Goal: Information Seeking & Learning: Learn about a topic

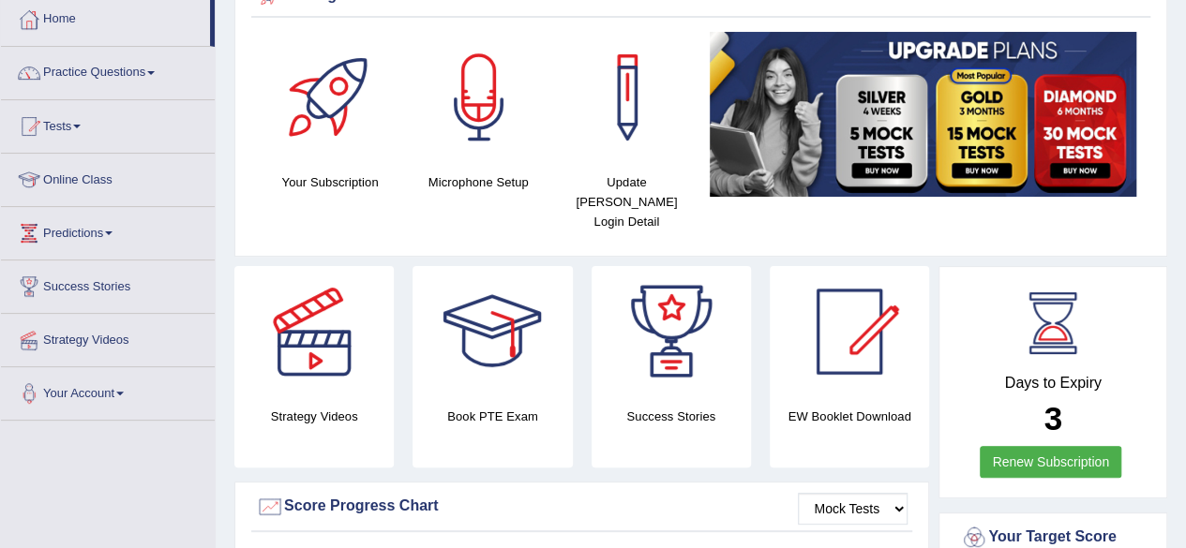
scroll to position [94, 0]
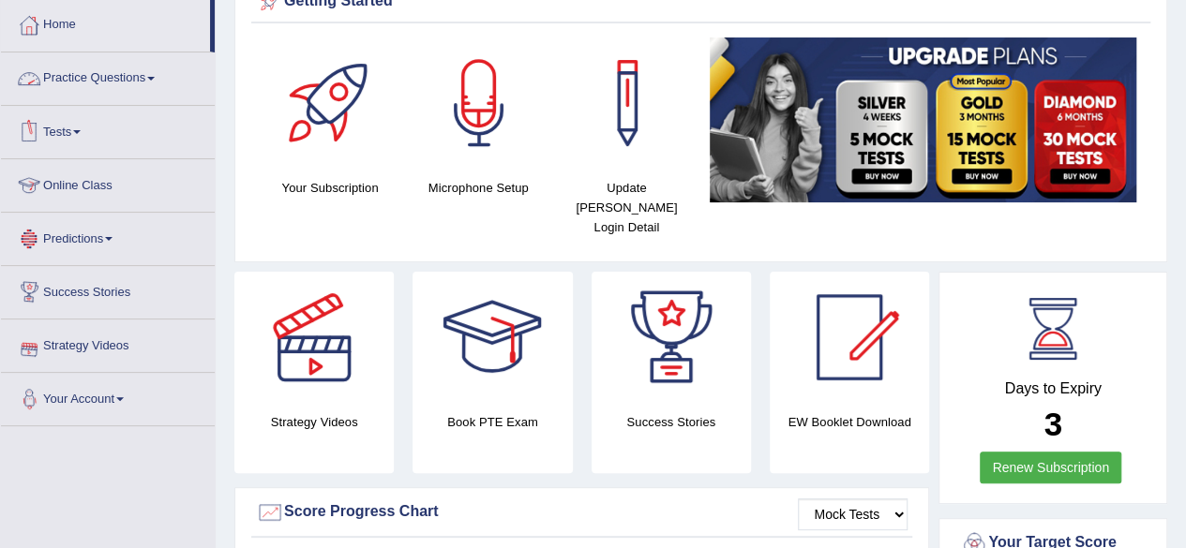
click at [112, 79] on link "Practice Questions" at bounding box center [108, 75] width 214 height 47
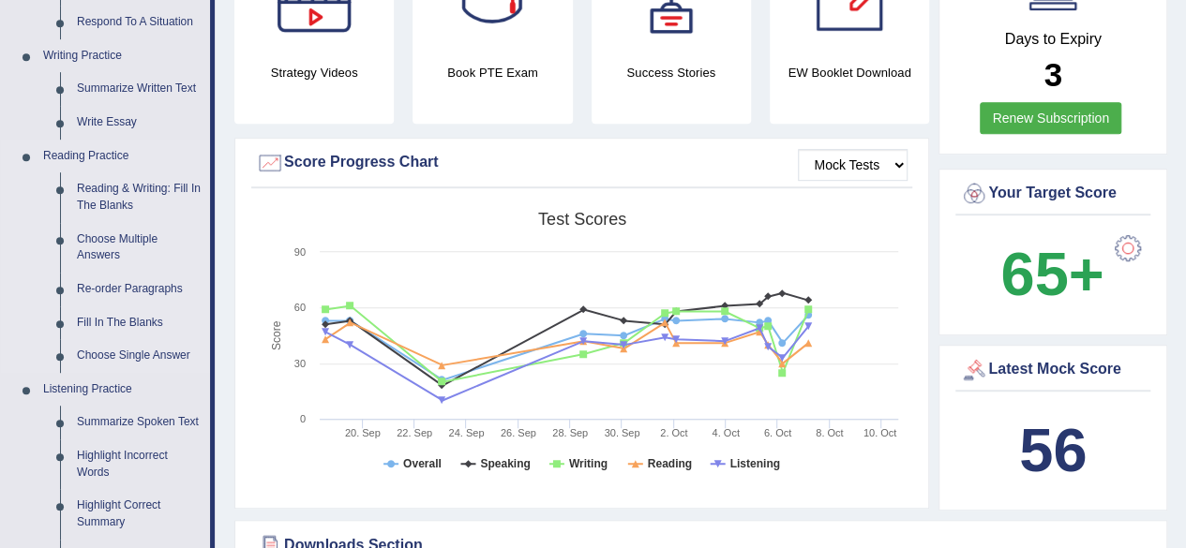
scroll to position [469, 0]
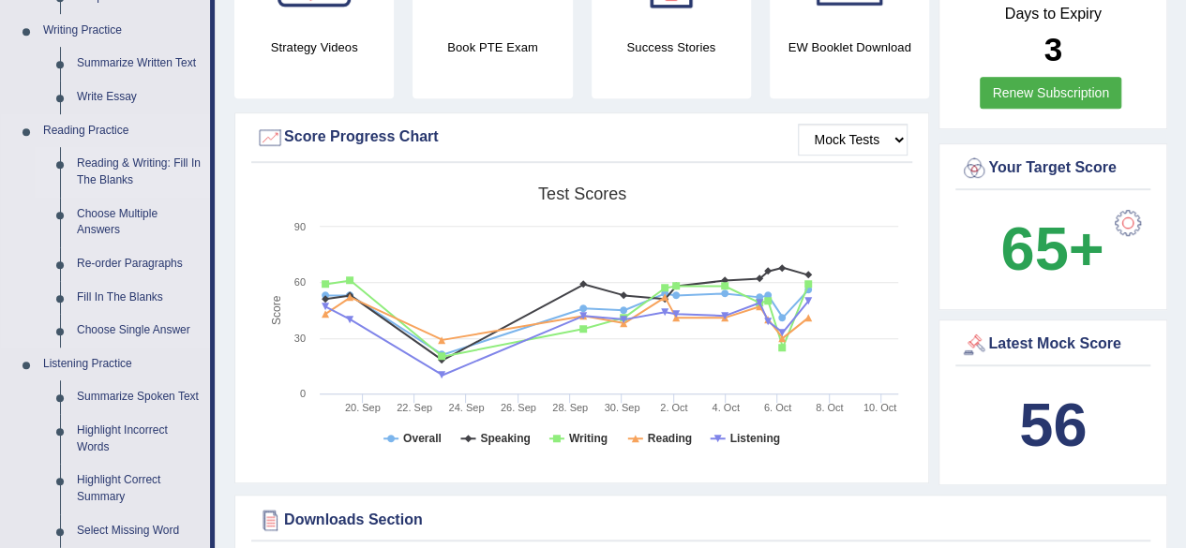
click at [148, 172] on link "Reading & Writing: Fill In The Blanks" at bounding box center [139, 172] width 142 height 50
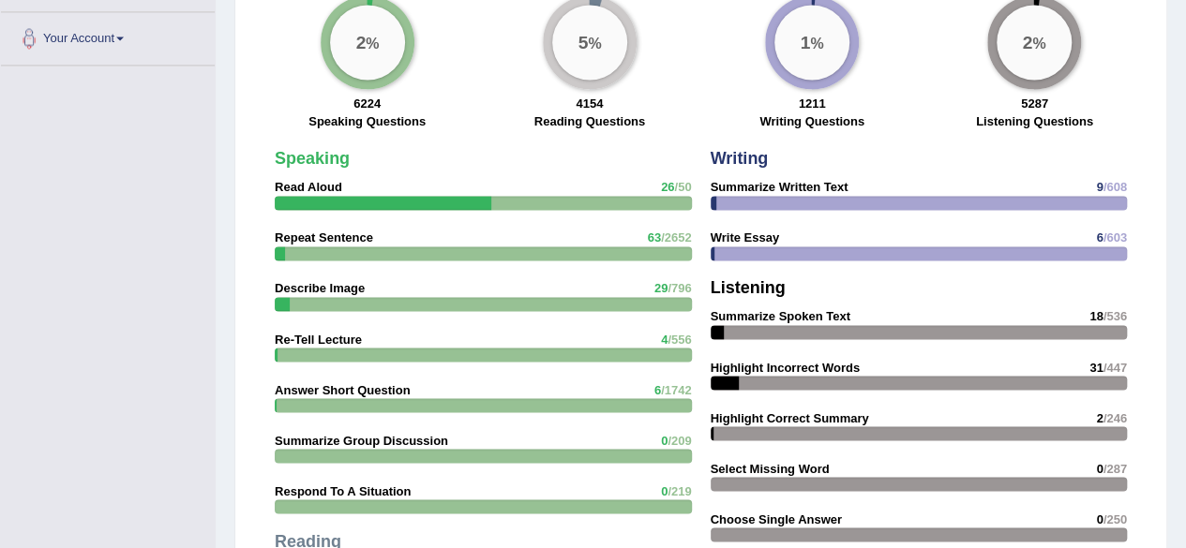
scroll to position [1380, 0]
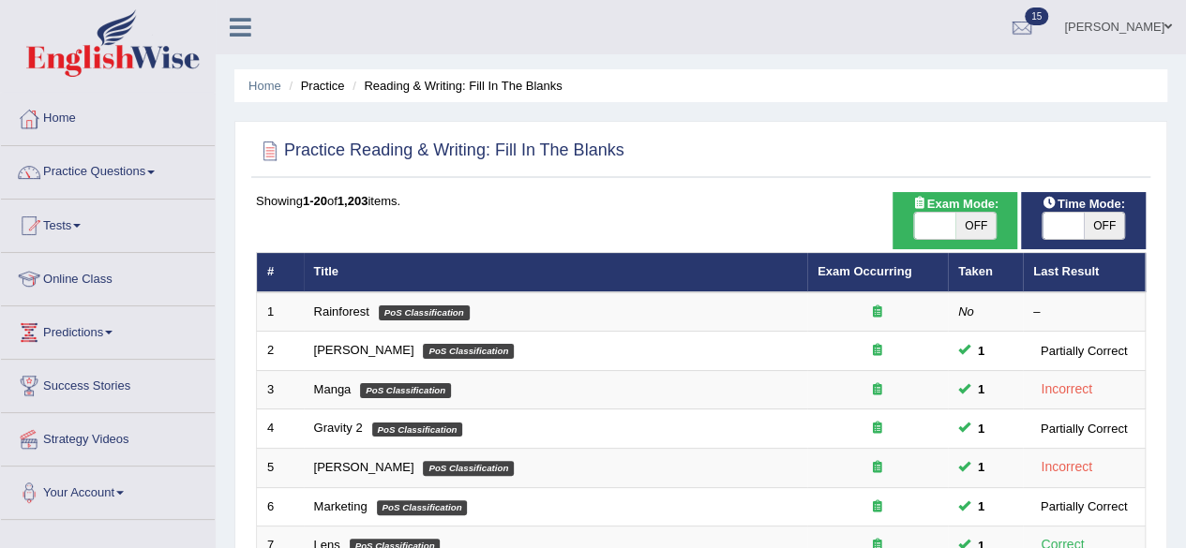
click at [967, 222] on span "OFF" at bounding box center [975, 226] width 41 height 26
checkbox input "true"
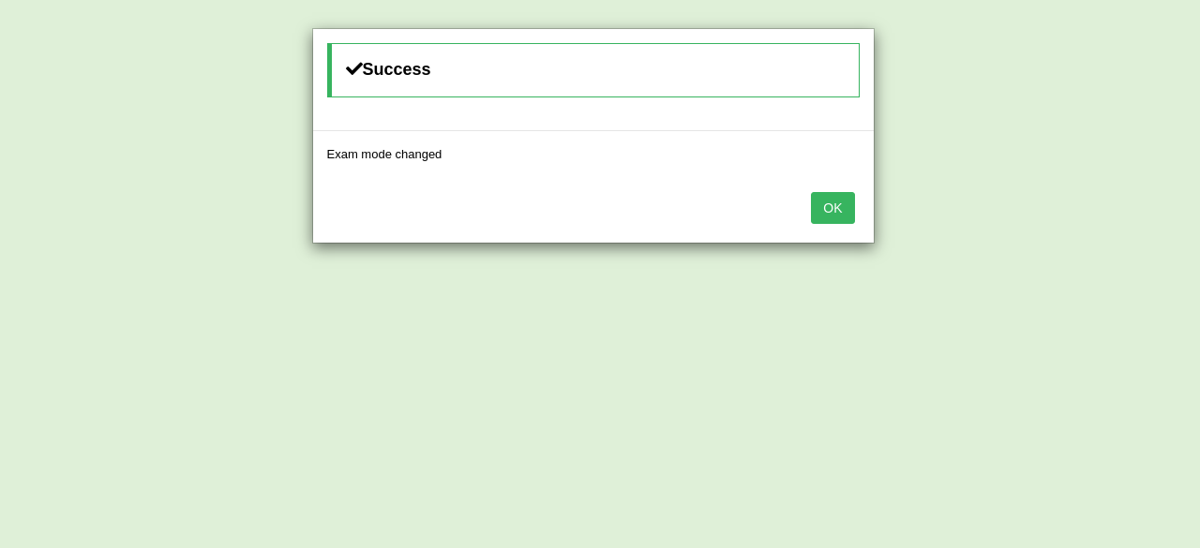
click at [829, 202] on button "OK" at bounding box center [832, 208] width 43 height 32
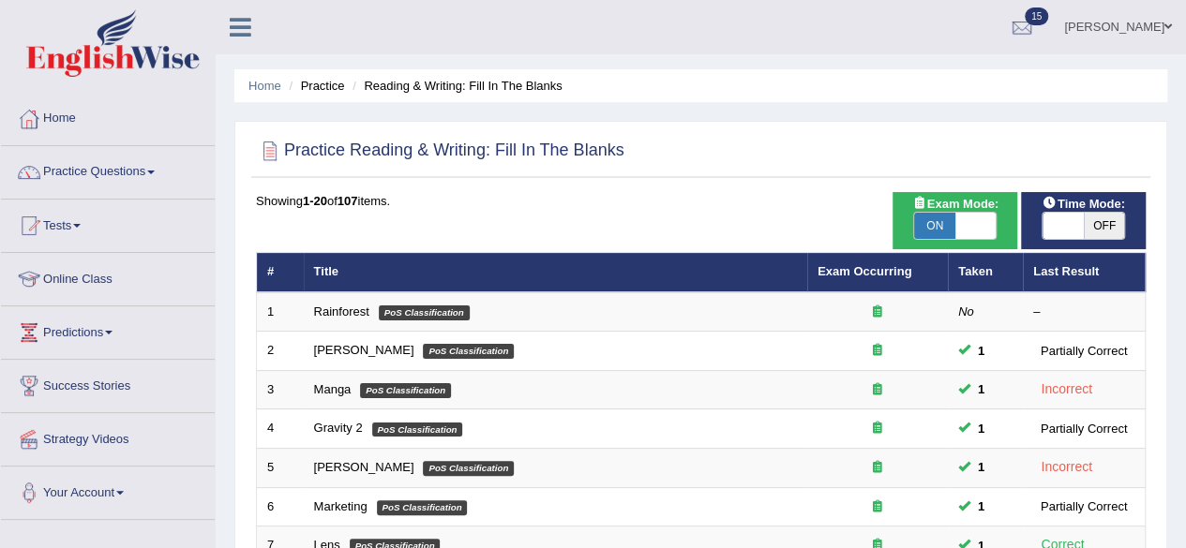
click at [1094, 222] on span "OFF" at bounding box center [1104, 226] width 41 height 26
checkbox input "true"
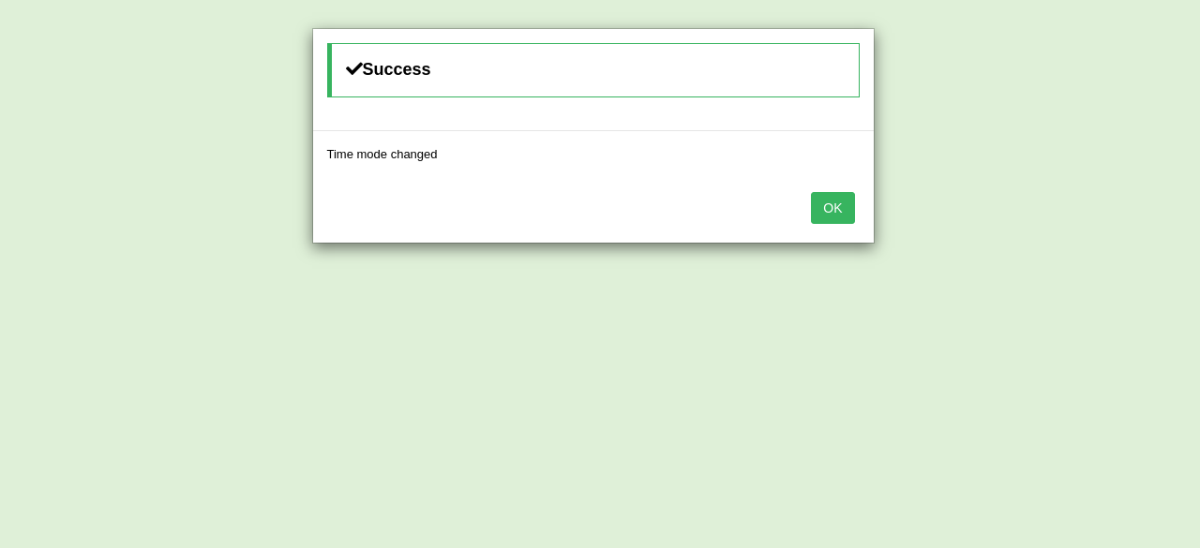
click at [830, 194] on button "OK" at bounding box center [832, 208] width 43 height 32
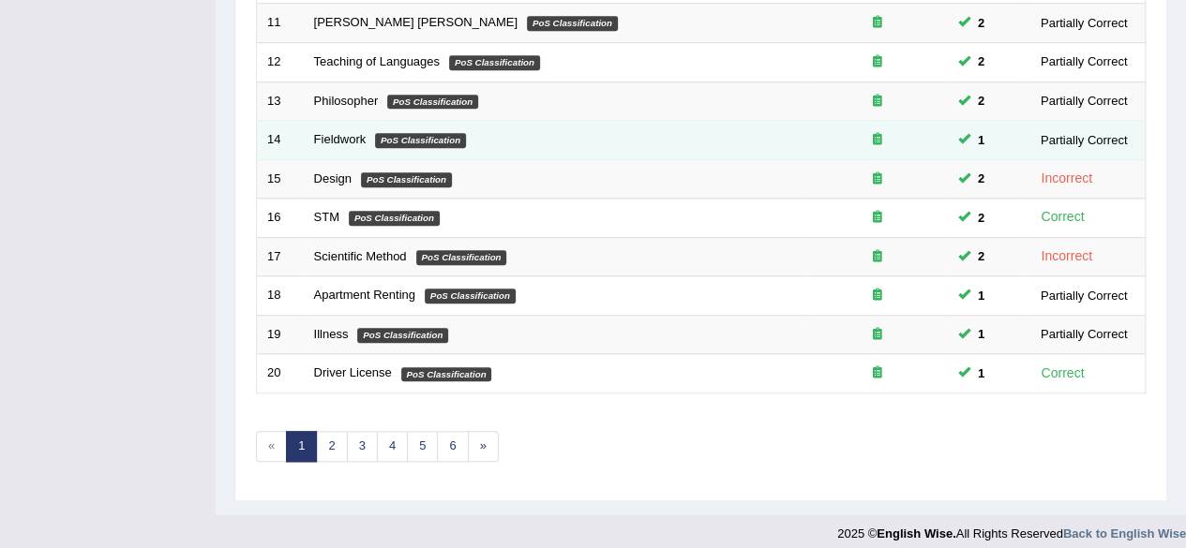
scroll to position [683, 0]
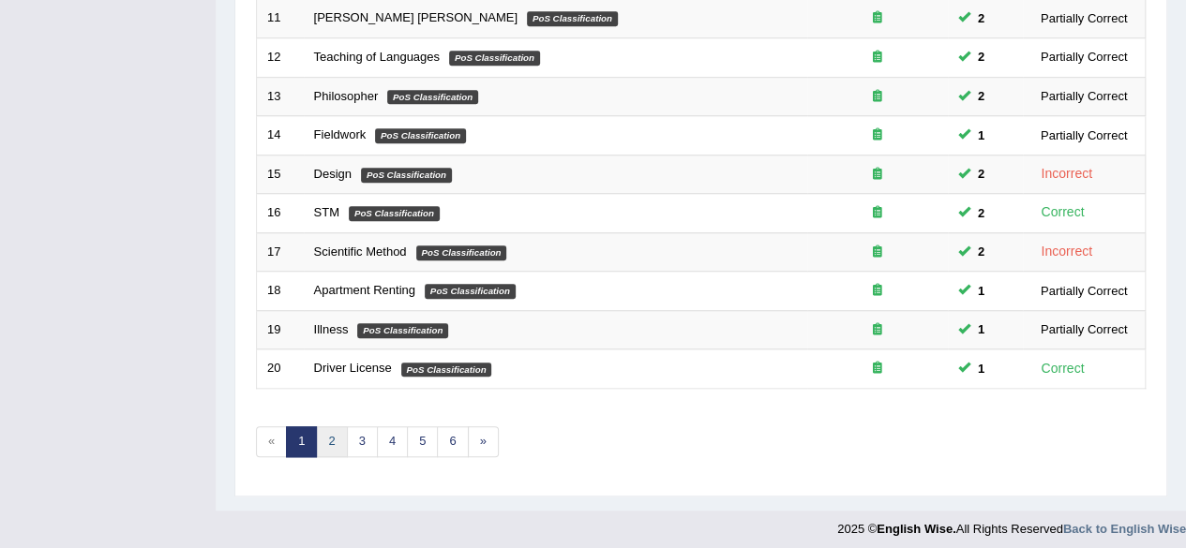
click at [327, 440] on link "2" at bounding box center [331, 442] width 31 height 31
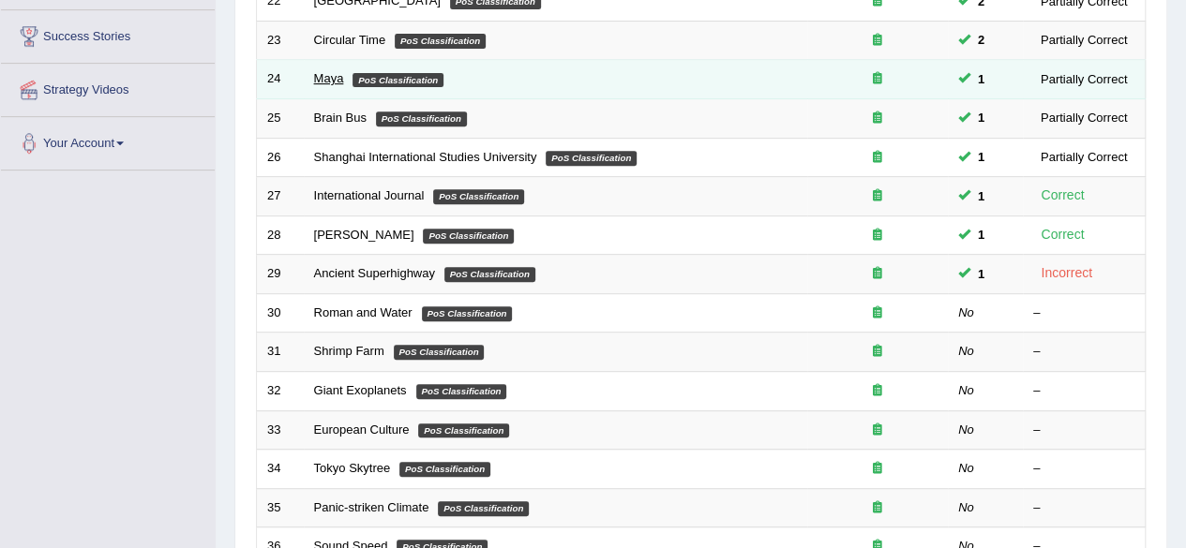
scroll to position [375, 0]
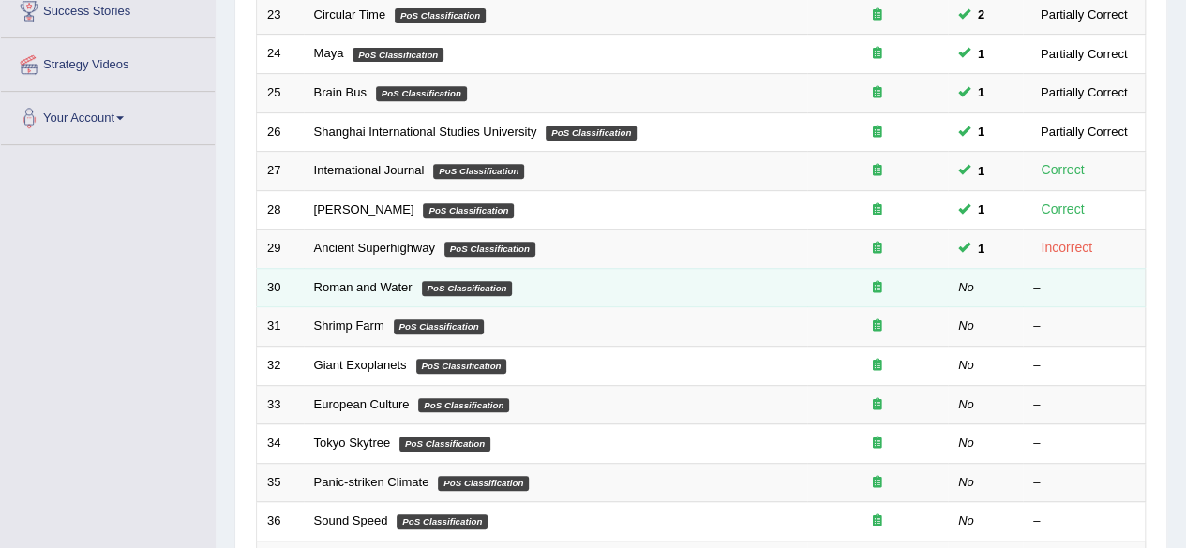
click at [578, 278] on td "Roman and Water PoS Classification" at bounding box center [555, 287] width 503 height 39
click at [365, 286] on link "Roman and Water" at bounding box center [363, 287] width 98 height 14
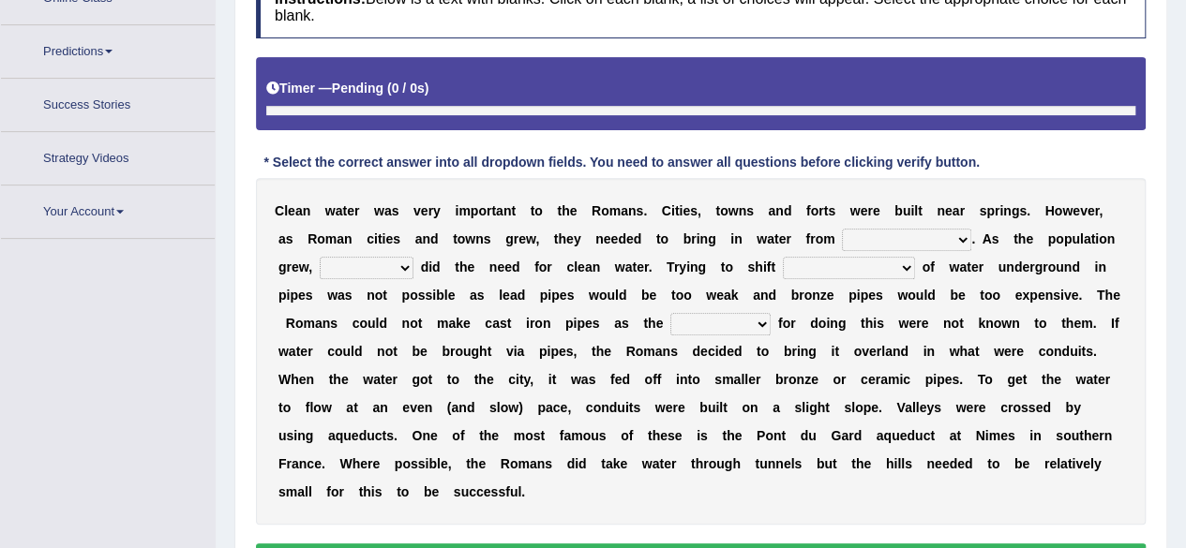
scroll to position [326, 0]
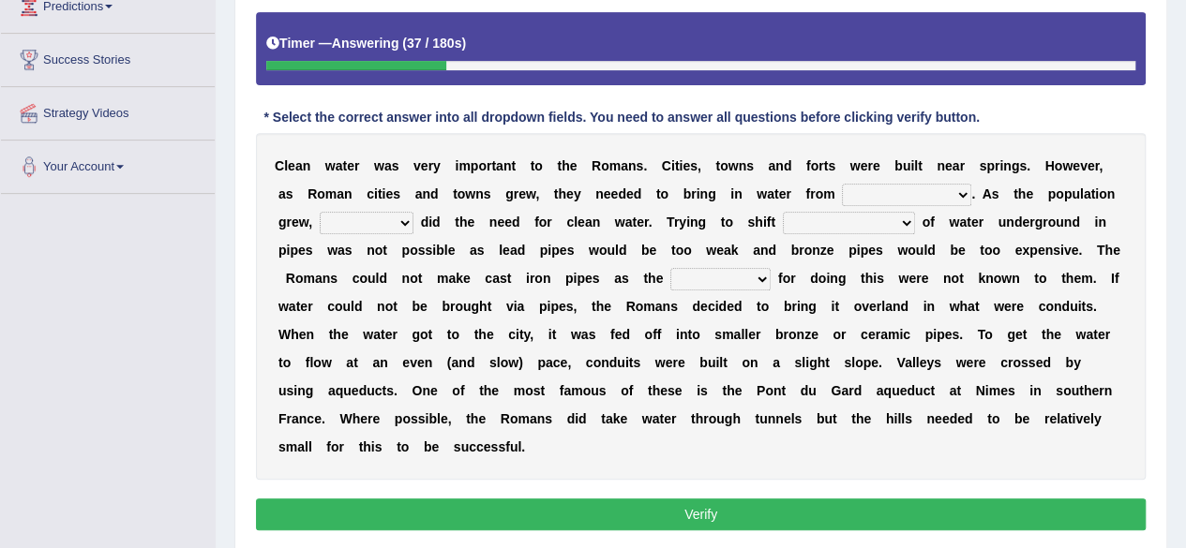
click at [937, 197] on select "further afield these origins different parts specific sources" at bounding box center [906, 195] width 129 height 22
select select "further afield"
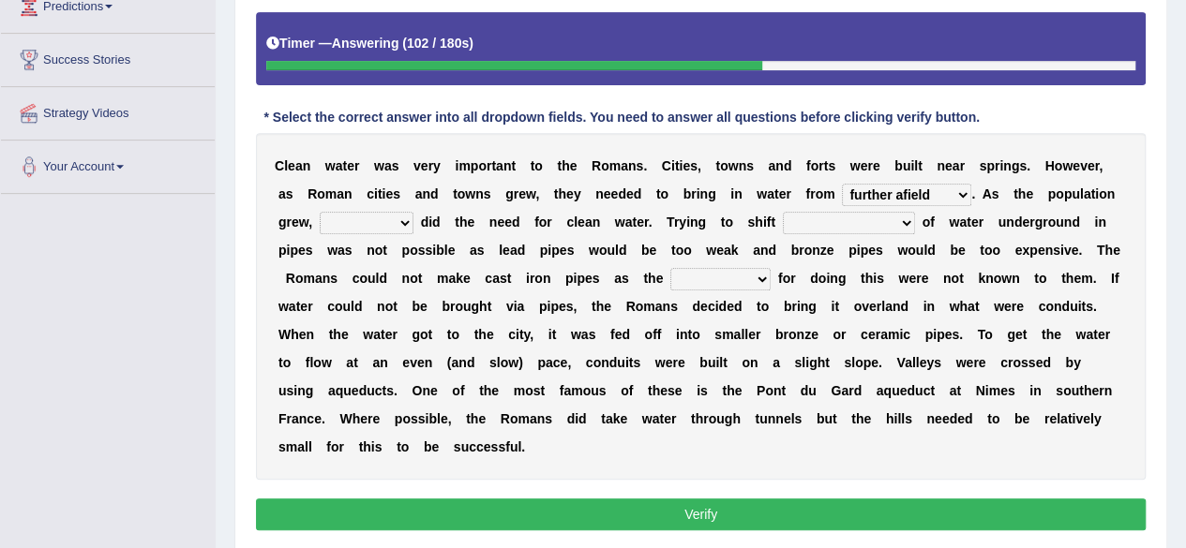
click at [842, 184] on select "further afield these origins different parts specific sources" at bounding box center [906, 195] width 129 height 22
click at [405, 217] on select "as well so how thus" at bounding box center [367, 223] width 94 height 22
select select "so"
click at [320, 212] on select "as well so how thus" at bounding box center [367, 223] width 94 height 22
click at [898, 226] on select "few loads improper intakes relative levels large volumes" at bounding box center [849, 223] width 132 height 22
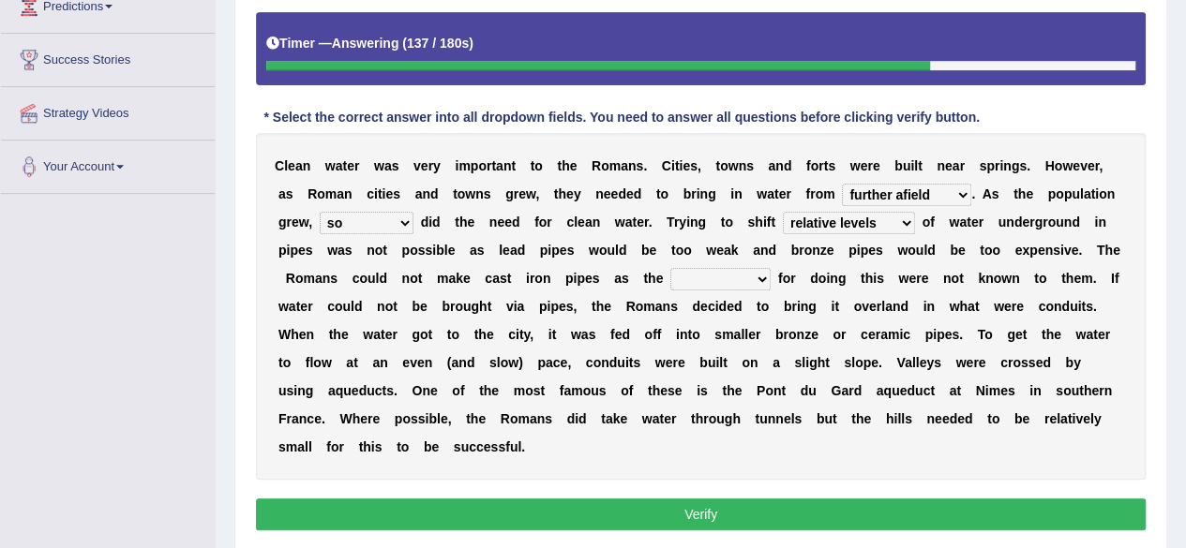
click at [783, 212] on select "few loads improper intakes relative levels large volumes" at bounding box center [849, 223] width 132 height 22
click at [907, 222] on select "few loads improper intakes relative levels large volumes" at bounding box center [849, 223] width 132 height 22
select select "large volumes"
click at [783, 212] on select "few loads improper intakes relative levels large volumes" at bounding box center [849, 223] width 132 height 22
click at [751, 273] on select "spans scales proportions techniques" at bounding box center [720, 279] width 100 height 22
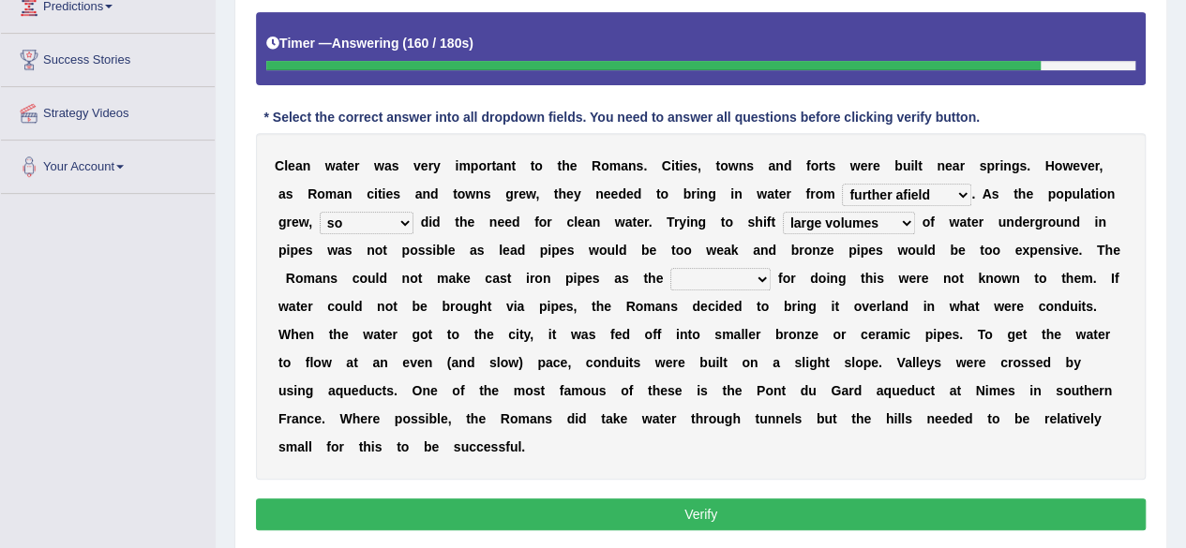
select select "scales"
click at [670, 268] on select "spans scales proportions techniques" at bounding box center [720, 279] width 100 height 22
click at [652, 516] on button "Verify" at bounding box center [701, 515] width 890 height 32
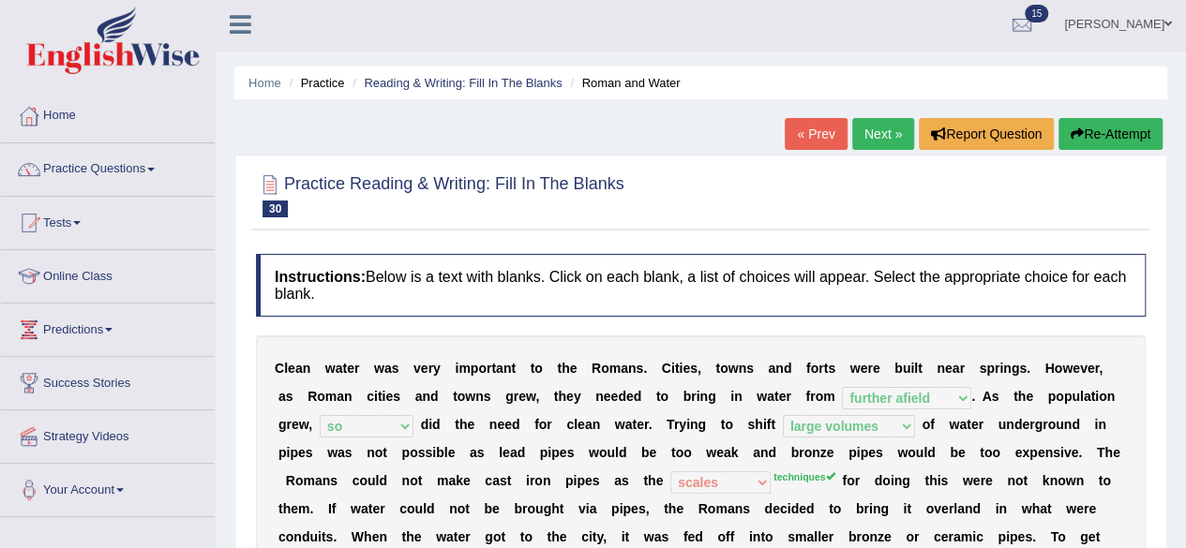
scroll to position [0, 0]
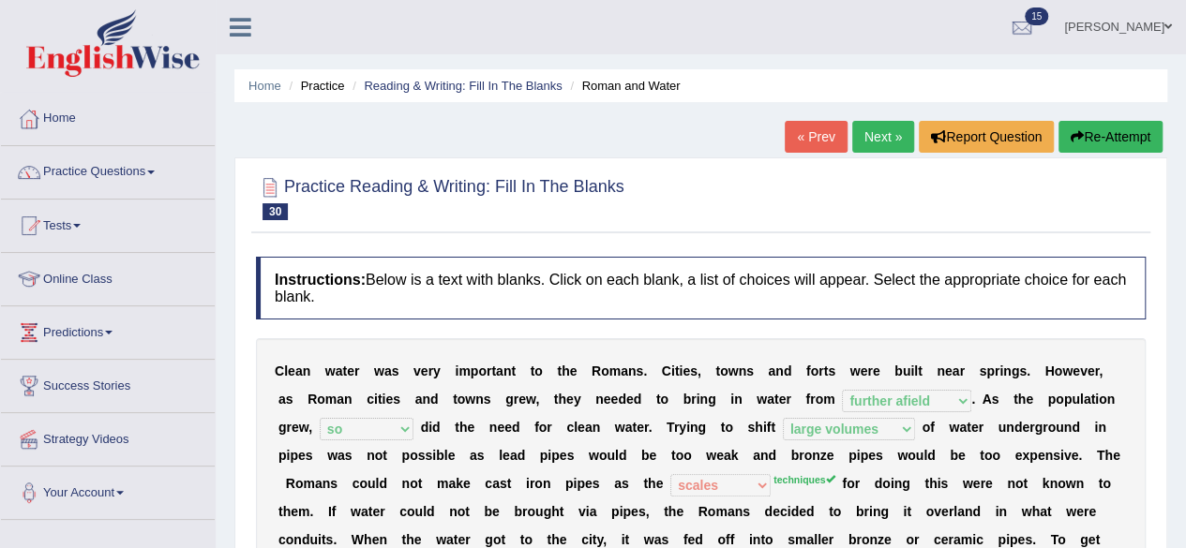
click at [868, 132] on link "Next »" at bounding box center [883, 137] width 62 height 32
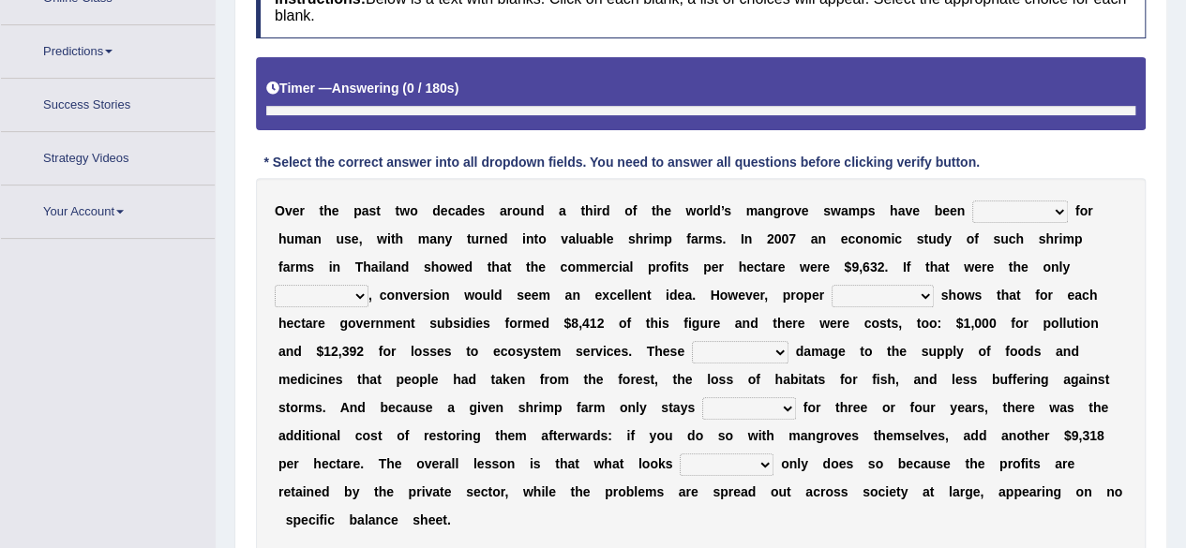
scroll to position [326, 0]
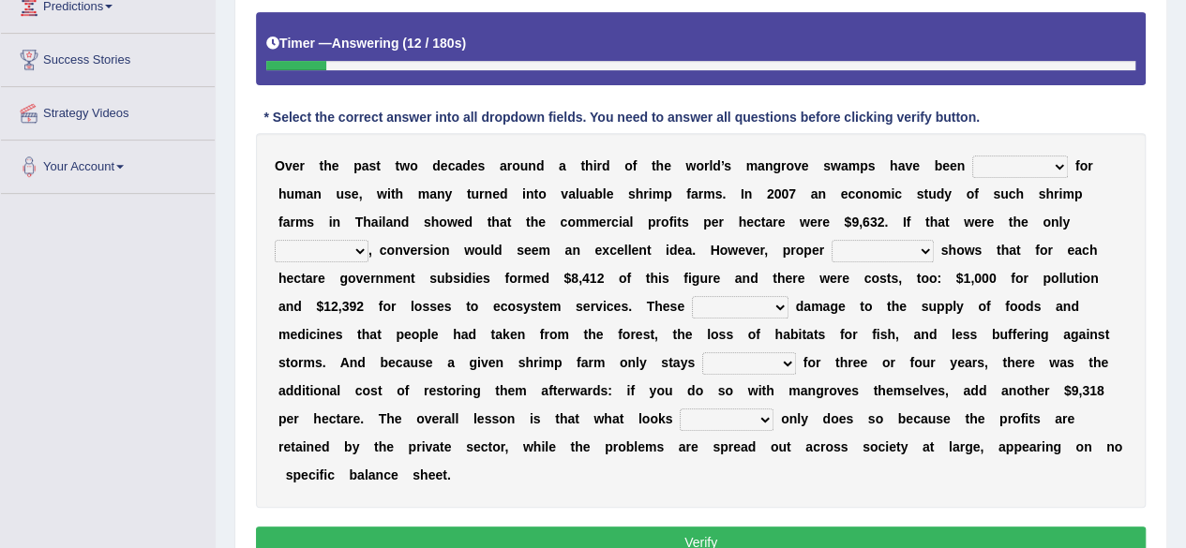
click at [1046, 168] on select "rearranged exchanged conserved converted" at bounding box center [1020, 167] width 96 height 22
click at [870, 215] on b "3" at bounding box center [873, 222] width 7 height 15
click at [1021, 161] on select "rearranged exchanged conserved converted" at bounding box center [1020, 167] width 96 height 22
select select "exchanged"
click at [972, 156] on select "rearranged exchanged conserved converted" at bounding box center [1020, 167] width 96 height 22
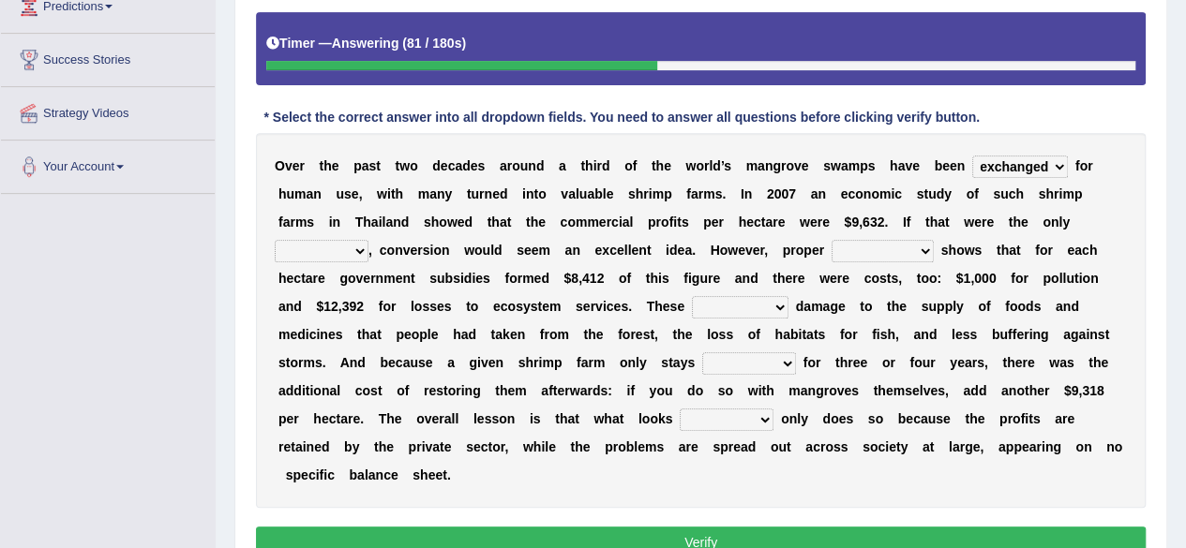
click at [363, 240] on select "index eliment choice factor" at bounding box center [322, 251] width 94 height 22
click at [366, 243] on select "index eliment choice factor" at bounding box center [322, 251] width 94 height 22
select select "index"
click at [275, 240] on select "index eliment choice factor" at bounding box center [322, 251] width 94 height 22
click at [906, 254] on select "accounting percentage aggregation division" at bounding box center [882, 251] width 102 height 22
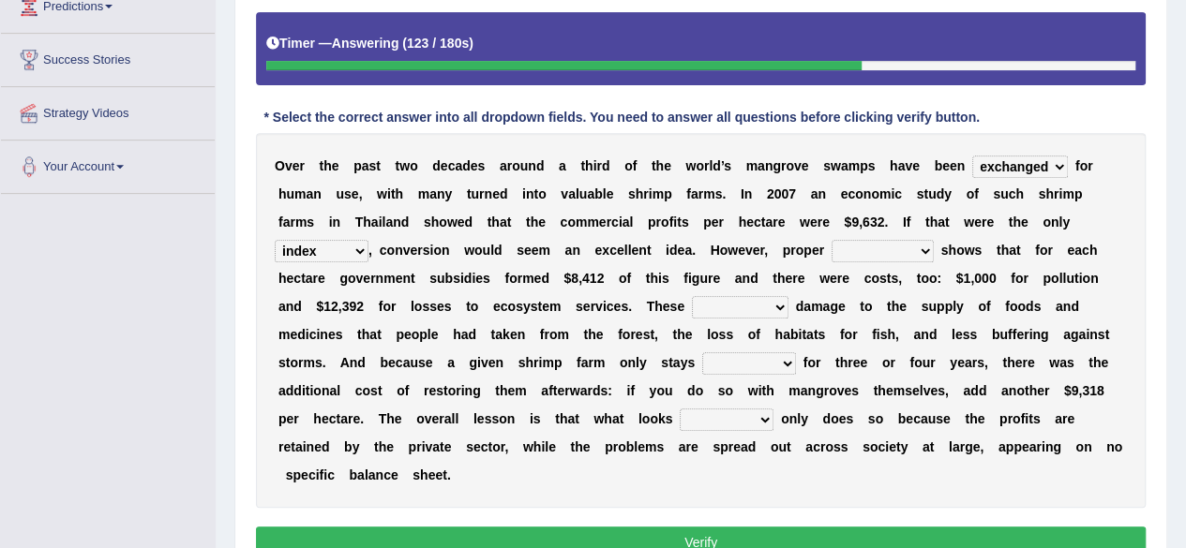
select select "division"
click at [831, 240] on select "accounting percentage aggregation division" at bounding box center [882, 251] width 102 height 22
click at [771, 305] on select "comprised uneven neglected augmented" at bounding box center [740, 307] width 97 height 22
select select "augmented"
click at [692, 296] on select "comprised uneven neglected augmented" at bounding box center [740, 307] width 97 height 22
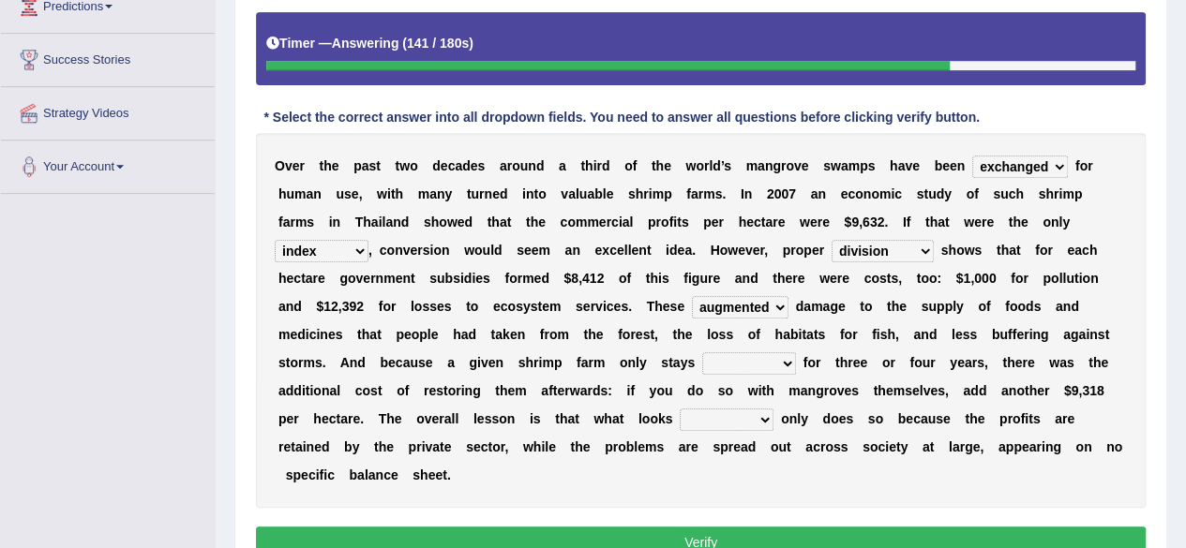
click at [775, 306] on select "comprised uneven neglected augmented" at bounding box center [740, 307] width 97 height 22
click at [939, 323] on div "O v e r t h e p a s t t w o d e c a d e s a r o u n d a t h i r d o f t h e w o…" at bounding box center [701, 320] width 890 height 375
click at [764, 362] on select "interactive distinctive productive collective" at bounding box center [749, 363] width 94 height 22
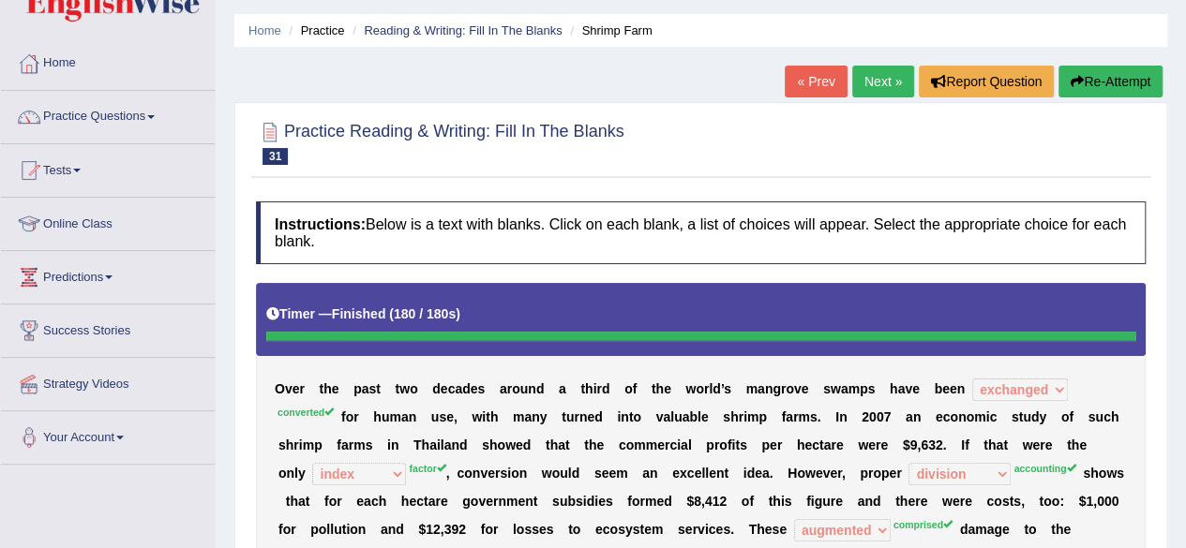
scroll to position [0, 0]
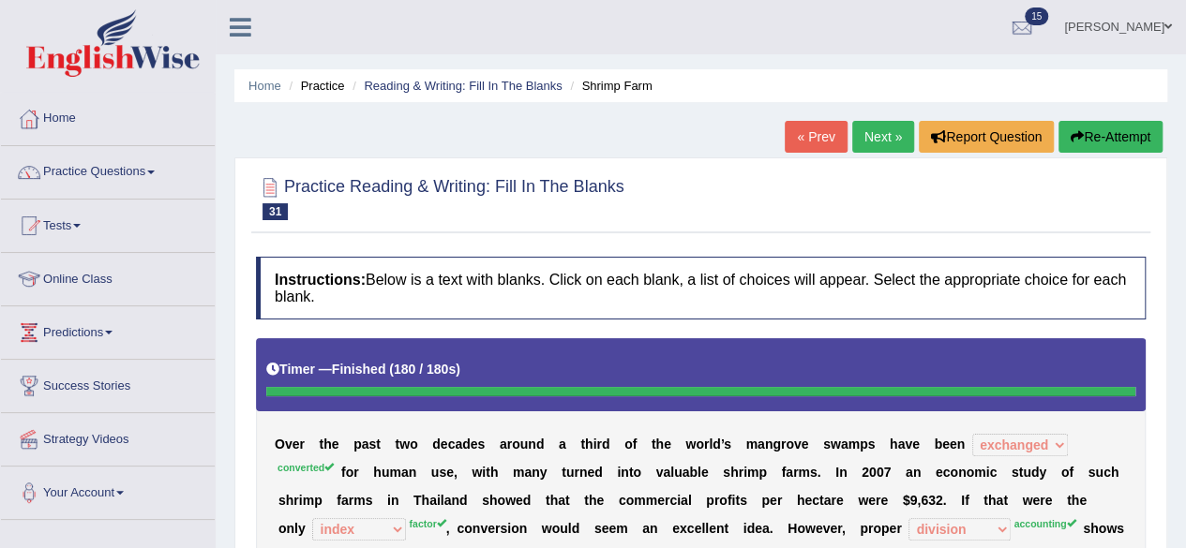
click at [881, 143] on link "Next »" at bounding box center [883, 137] width 62 height 32
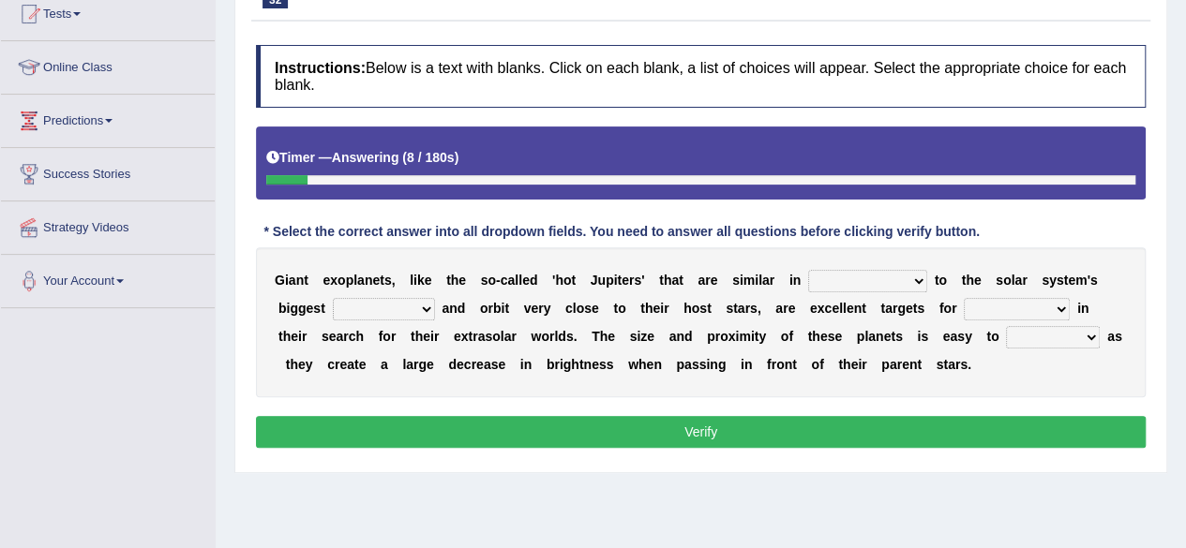
click at [846, 283] on select "borders expressions shapes characteristics" at bounding box center [867, 281] width 119 height 22
select select "shapes"
click at [808, 270] on select "borders expressions shapes characteristics" at bounding box center [867, 281] width 119 height 22
click at [427, 304] on select "frame subordinate planet comet" at bounding box center [384, 309] width 102 height 22
select select "planet"
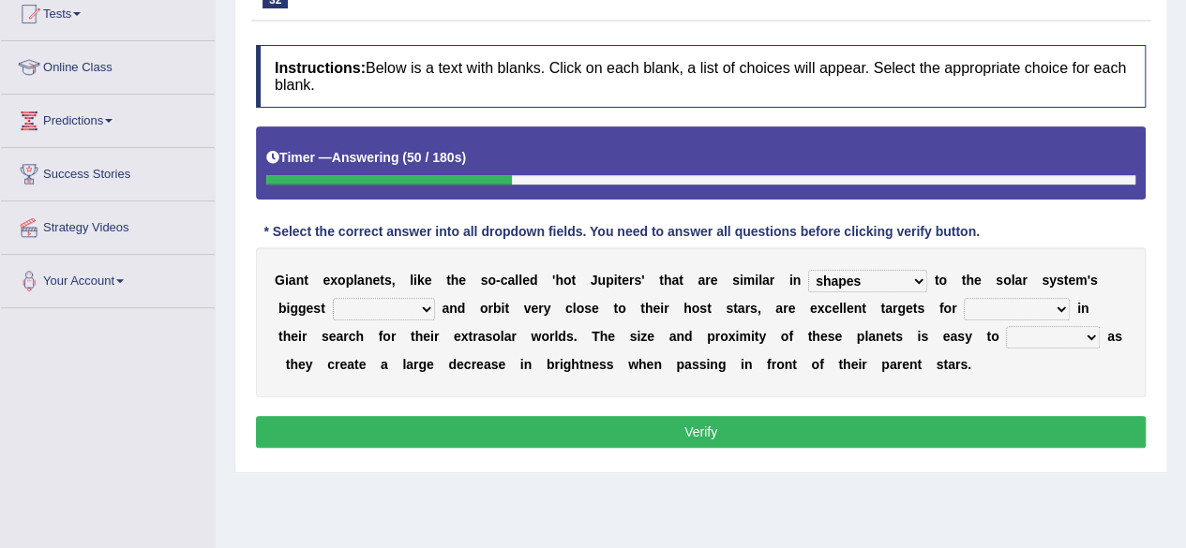
click at [333, 298] on select "frame subordinate planet comet" at bounding box center [384, 309] width 102 height 22
click at [426, 301] on select "frame subordinate planet comet" at bounding box center [384, 309] width 102 height 22
click at [623, 377] on div "G i a n t e x o p l a n e t s , l i k e t h e s o - c a l l e d ' h o t J u p i…" at bounding box center [701, 322] width 890 height 150
click at [1067, 310] on div "G i a n t e x o p l a n e t s , l i k e t h e s o - c a l l e d ' h o t J u p i…" at bounding box center [701, 322] width 890 height 150
click at [1054, 313] on select "members astronomers parties makers" at bounding box center [1017, 309] width 106 height 22
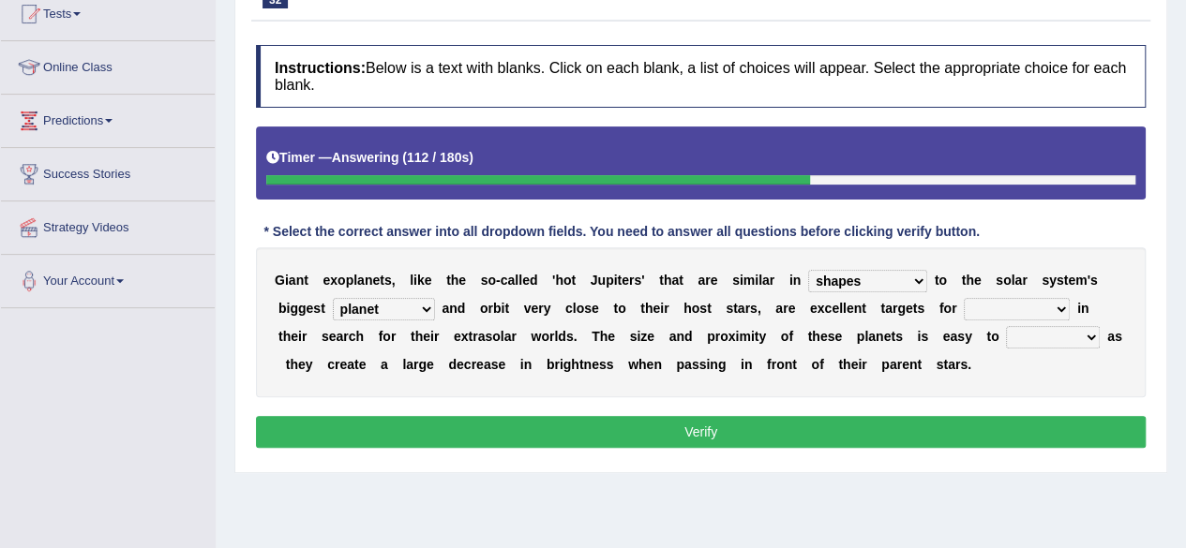
select select "makers"
click at [964, 298] on select "members astronomers parties makers" at bounding box center [1017, 309] width 106 height 22
click at [1067, 342] on select "detect denounce deflect direct" at bounding box center [1053, 337] width 94 height 22
select select "detect"
click at [1006, 326] on select "detect denounce deflect direct" at bounding box center [1053, 337] width 94 height 22
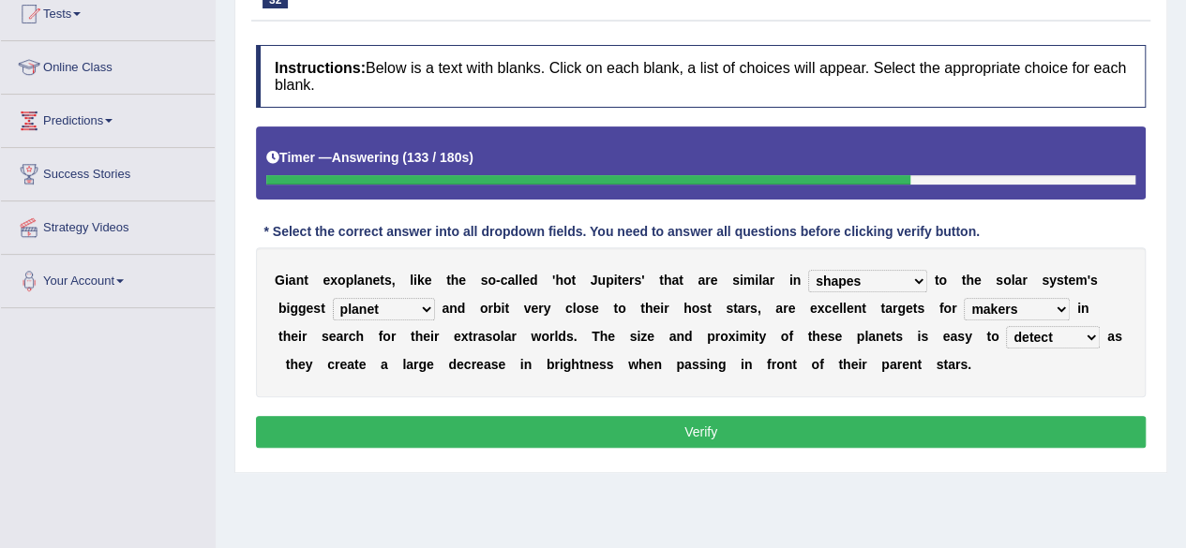
click at [1028, 425] on button "Verify" at bounding box center [701, 432] width 890 height 32
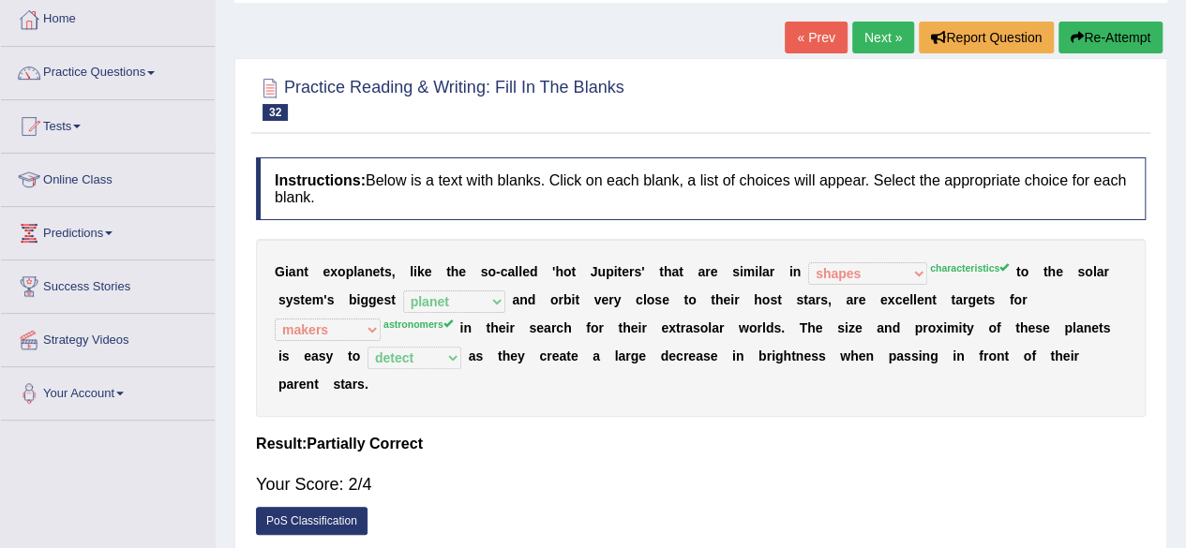
scroll to position [24, 0]
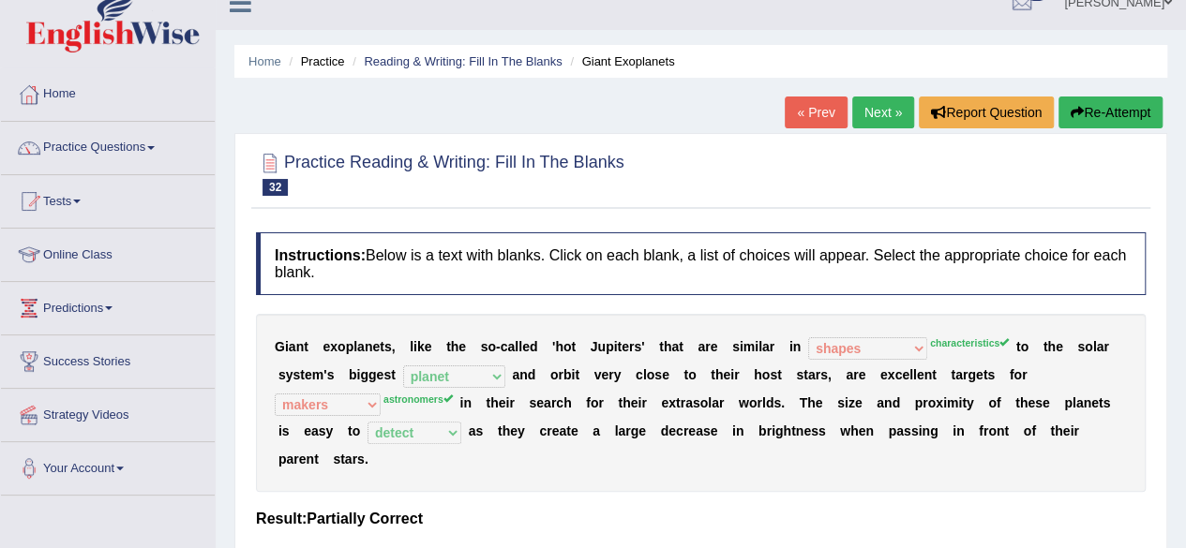
click at [870, 102] on link "Next »" at bounding box center [883, 113] width 62 height 32
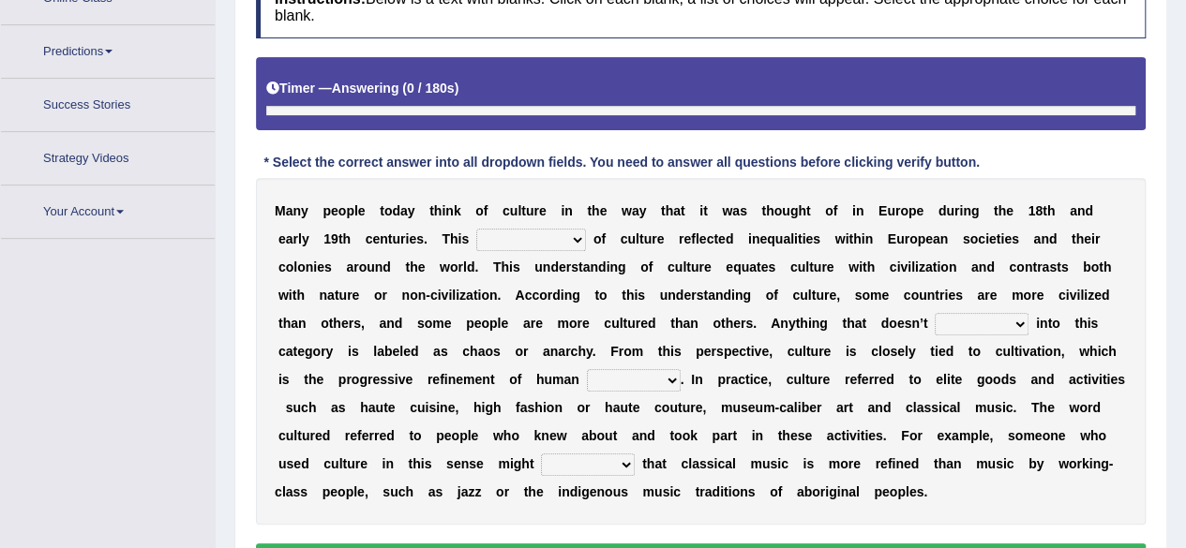
scroll to position [326, 0]
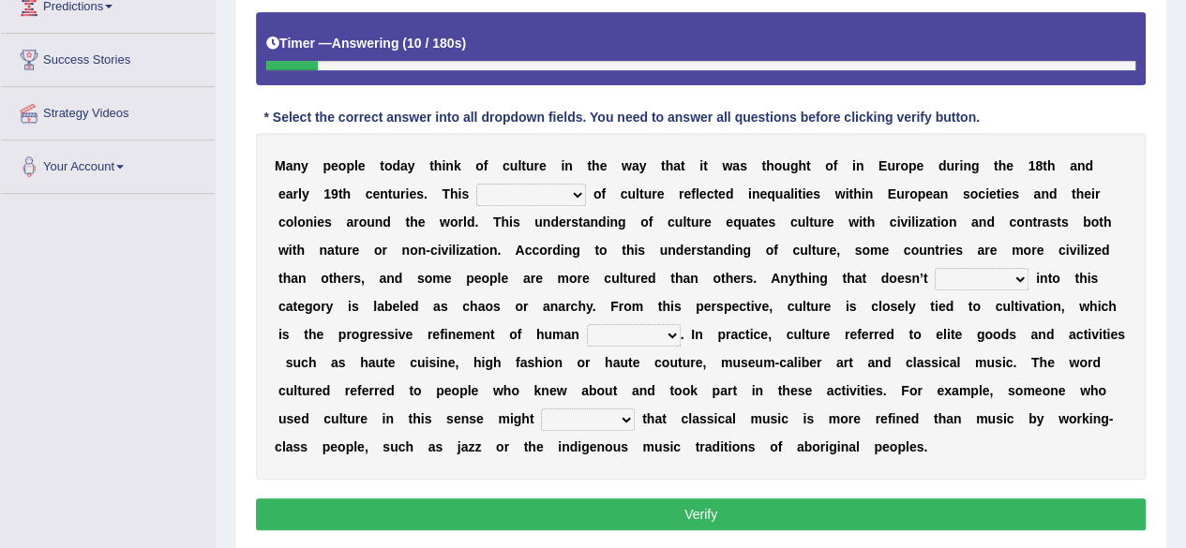
click at [574, 190] on select "classification concept renovation identity" at bounding box center [531, 195] width 110 height 22
select select "concept"
click at [476, 184] on select "classification concept renovation identity" at bounding box center [531, 195] width 110 height 22
click at [947, 294] on div "M a n y p e o p l e [DATE] a y t h i n k o f c u l t u r e i n t h e w a y t h …" at bounding box center [701, 306] width 890 height 347
click at [1004, 277] on select "cut dismiss fit solve" at bounding box center [982, 279] width 94 height 22
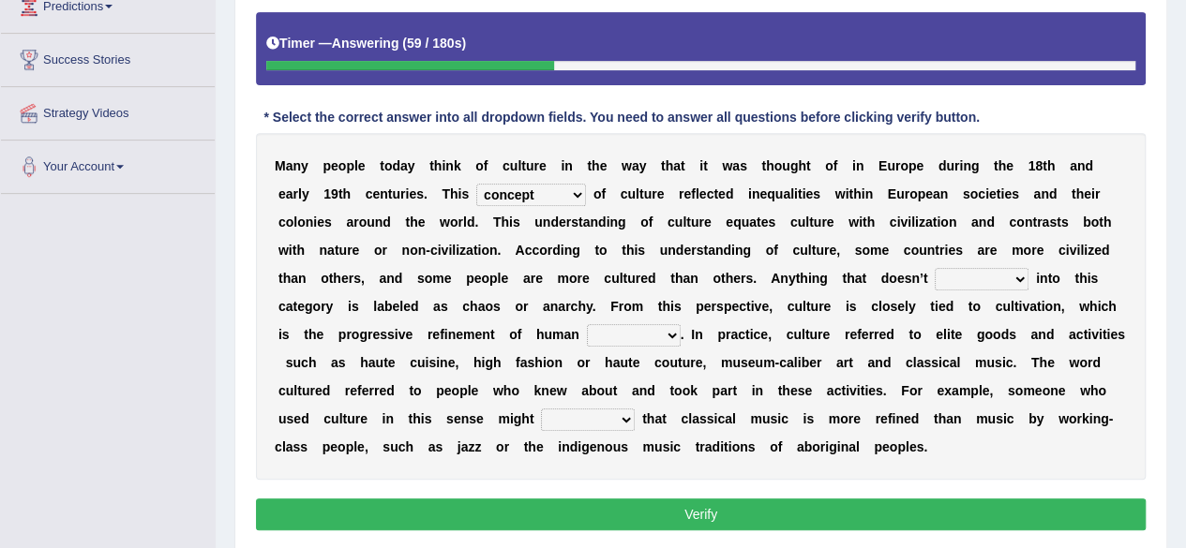
select select "fit"
click at [935, 268] on select "cut dismiss fit solve" at bounding box center [982, 279] width 94 height 22
click at [674, 338] on select "blessing curse habit behaviour" at bounding box center [634, 335] width 94 height 22
click at [587, 324] on select "blessing curse habit behaviour" at bounding box center [634, 335] width 94 height 22
click at [647, 331] on select "blessing curse habit behaviour" at bounding box center [634, 335] width 94 height 22
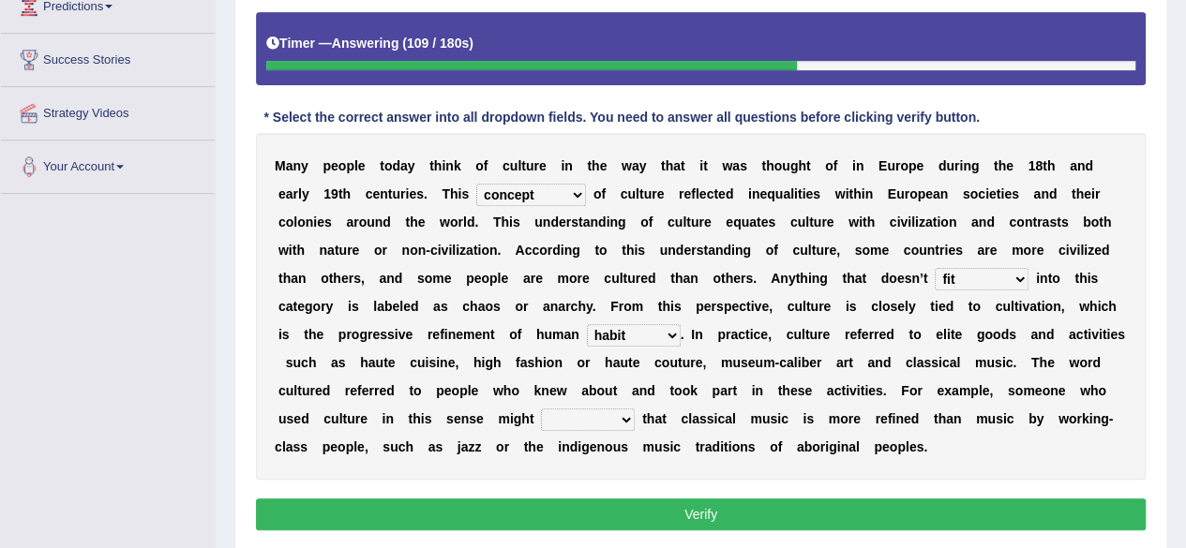
select select "curse"
click at [587, 324] on select "blessing curse habit behaviour" at bounding box center [634, 335] width 94 height 22
click at [621, 423] on select "argue pretend doubt reveal" at bounding box center [588, 420] width 94 height 22
select select "reveal"
click at [541, 409] on select "argue pretend doubt reveal" at bounding box center [588, 420] width 94 height 22
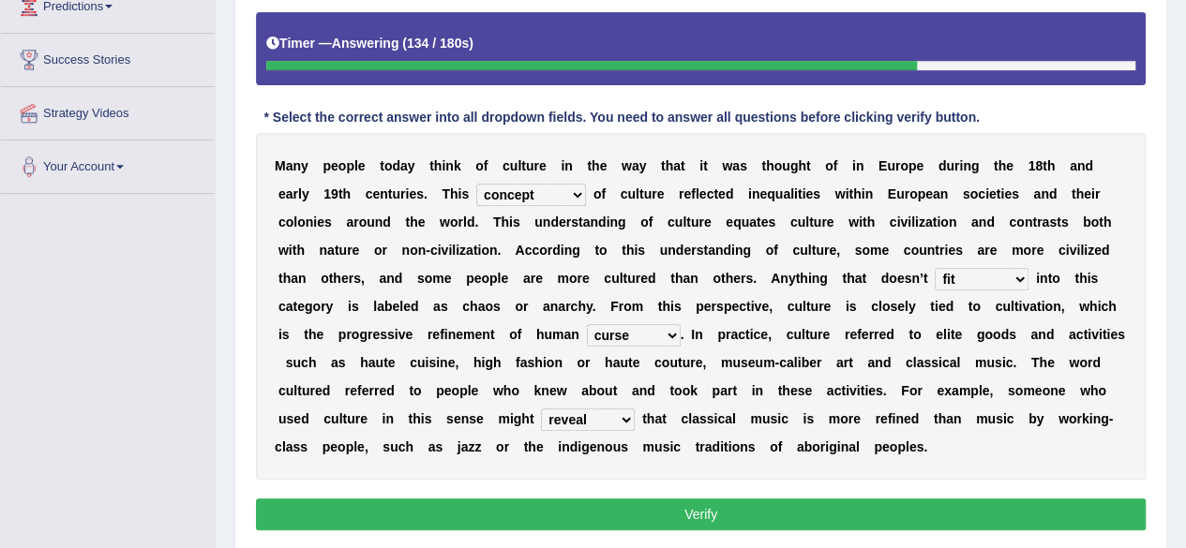
click at [675, 510] on button "Verify" at bounding box center [701, 515] width 890 height 32
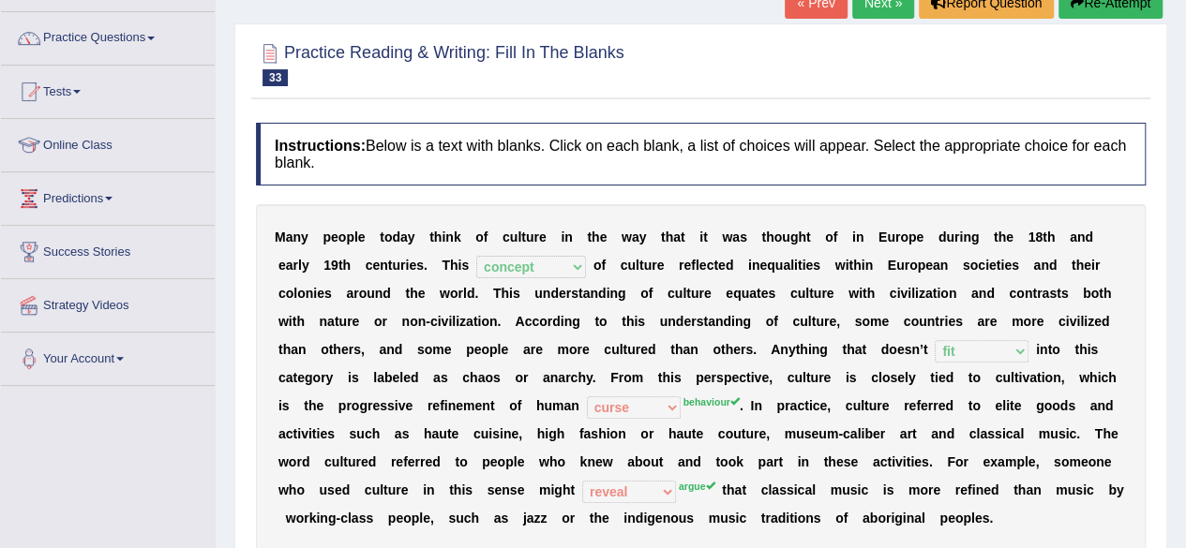
scroll to position [0, 0]
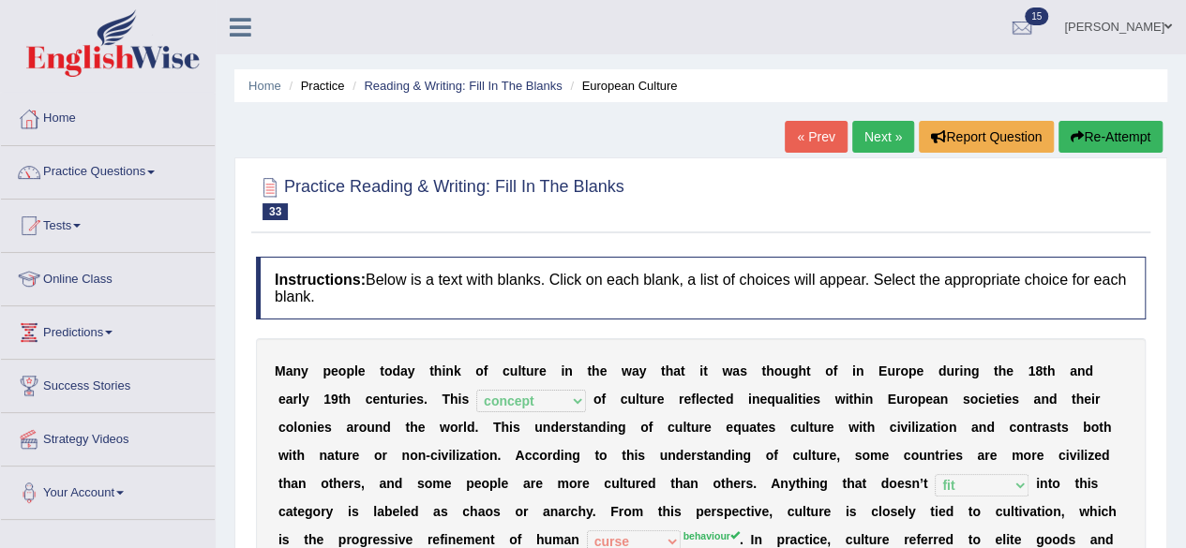
click at [891, 145] on link "Next »" at bounding box center [883, 137] width 62 height 32
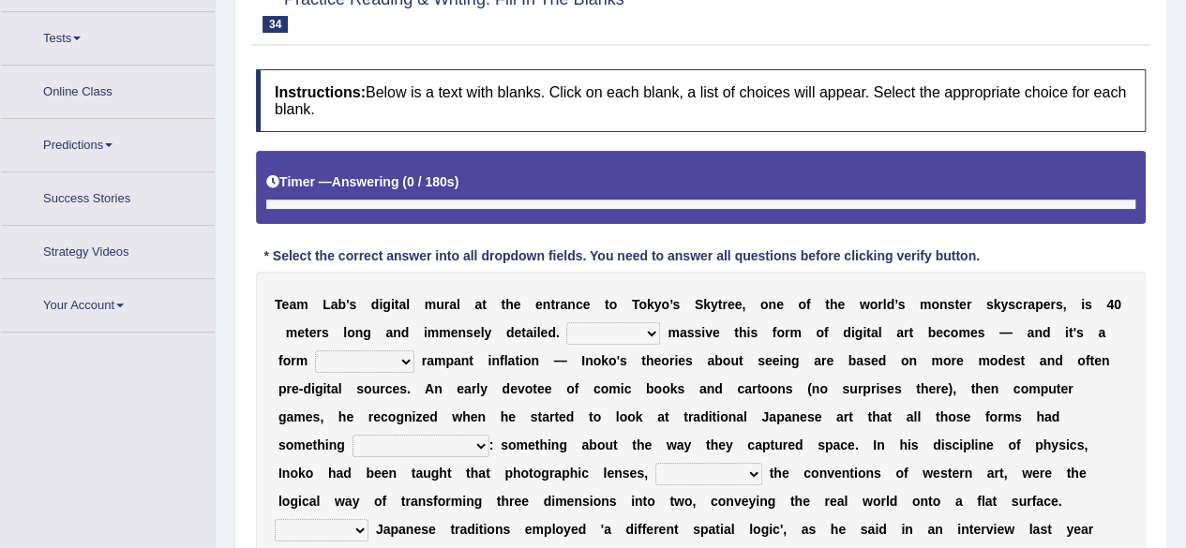
scroll to position [212, 0]
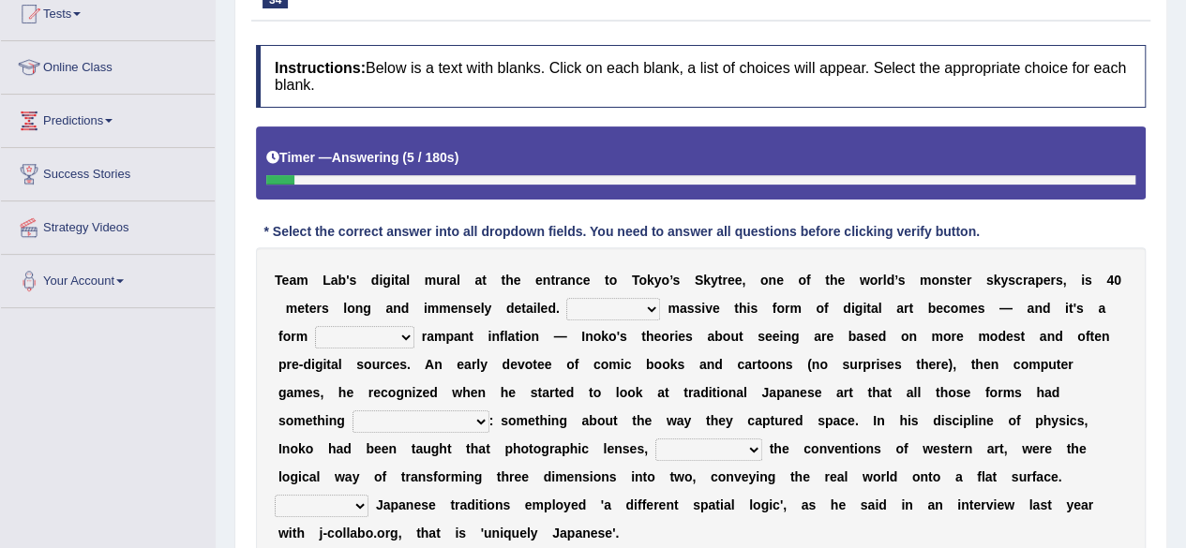
click at [627, 313] on select "However Whereas Whichever Wherever" at bounding box center [613, 309] width 94 height 22
select select "However"
click at [566, 298] on select "However Whereas Whichever Wherever" at bounding box center [613, 309] width 94 height 22
click at [391, 331] on select "subject to related with apart from based on" at bounding box center [364, 337] width 99 height 22
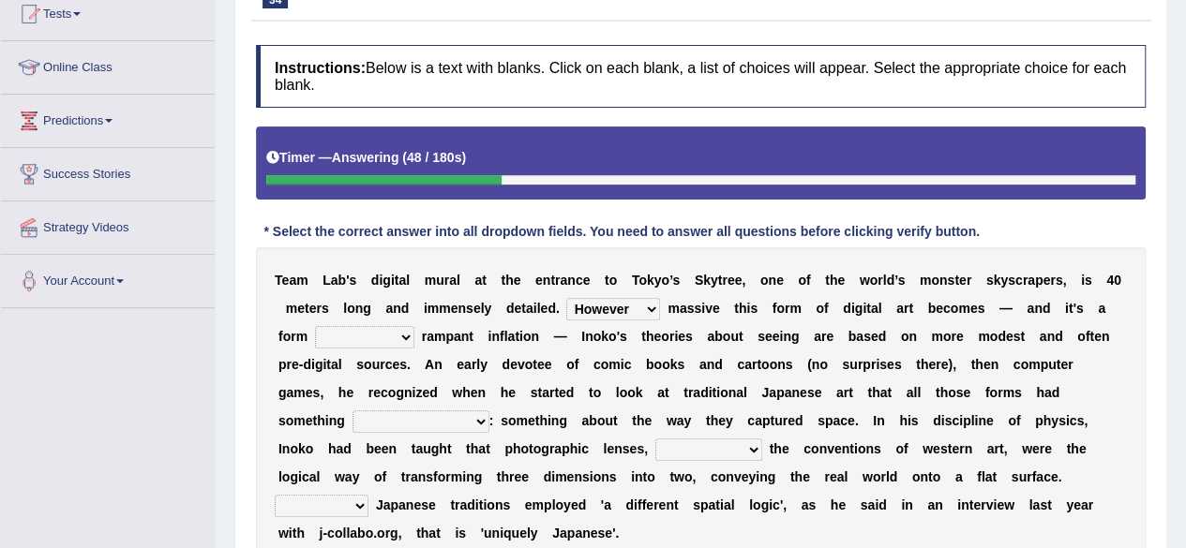
select select "related with"
click at [315, 326] on select "subject to related with apart from based on" at bounding box center [364, 337] width 99 height 22
click at [412, 412] on select "in fact as whole in common in the same times" at bounding box center [420, 422] width 137 height 22
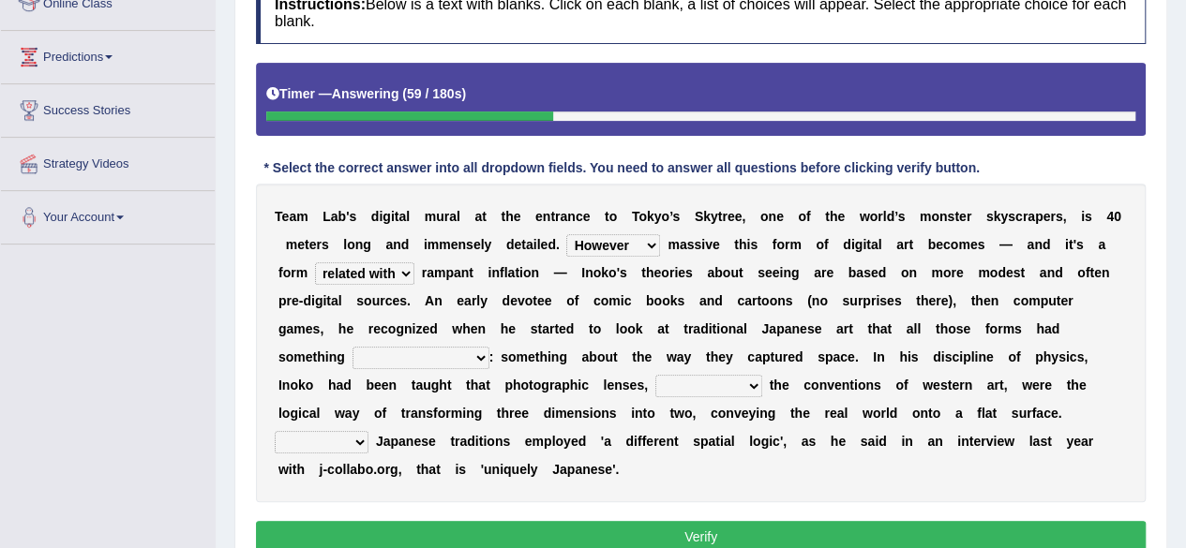
scroll to position [306, 0]
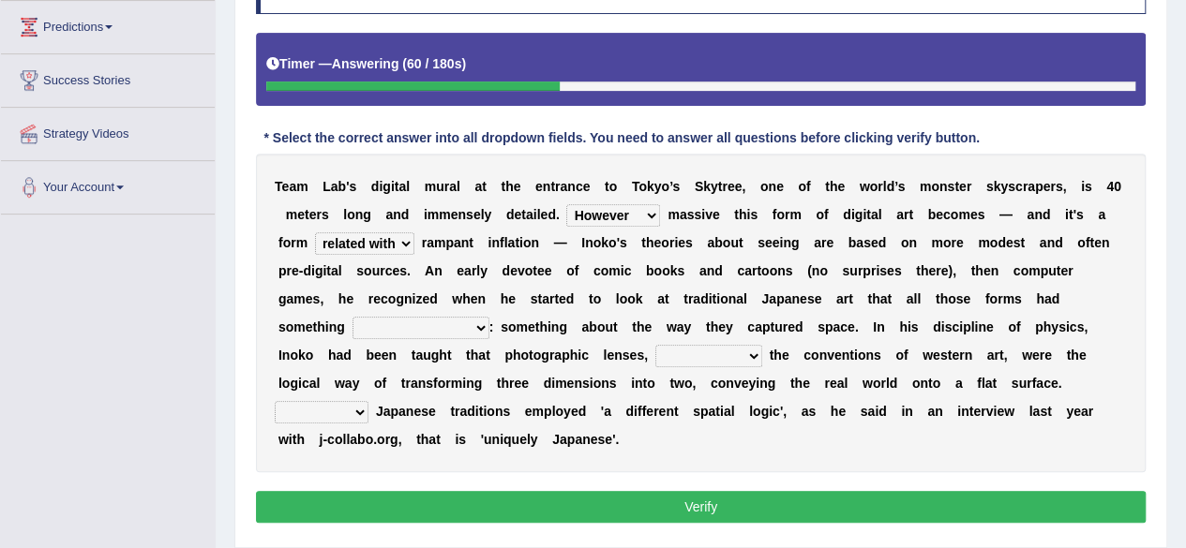
click at [470, 333] on select "in fact as whole in common in the same times" at bounding box center [420, 328] width 137 height 22
select select "in common"
click at [352, 317] on select "in fact as whole in common in the same times" at bounding box center [420, 328] width 137 height 22
click at [476, 331] on select "in fact as whole in common in the same times" at bounding box center [420, 328] width 137 height 22
click at [529, 377] on div "T e a m L a b ' s d i g i t a l m u r a l a t t h e e n t r a n c e t o T o k y…" at bounding box center [701, 313] width 890 height 319
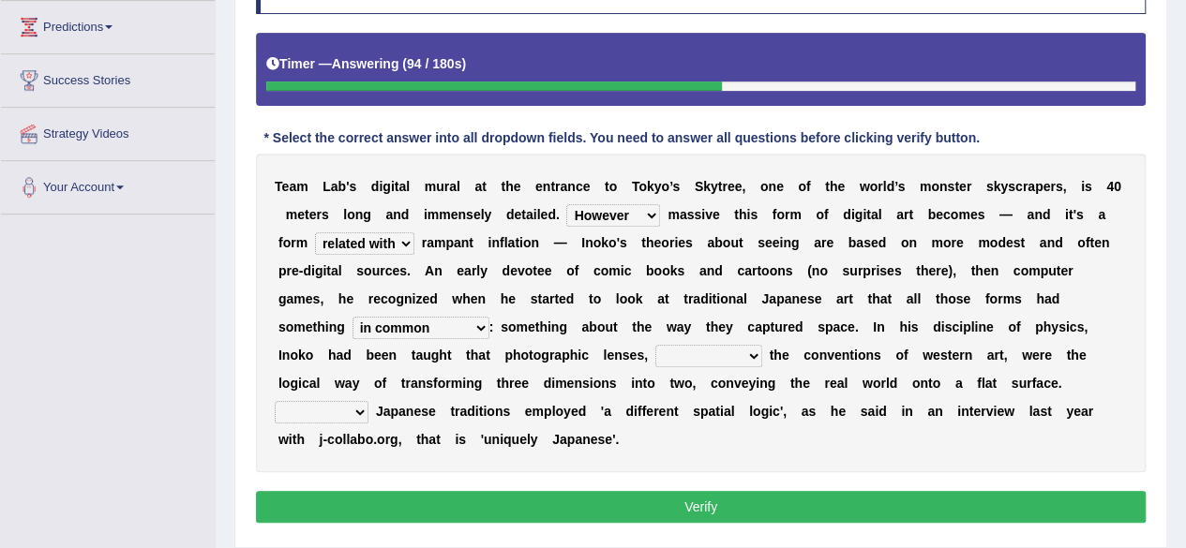
click at [754, 350] on select "along with out of apart with furhter afield" at bounding box center [708, 356] width 107 height 22
select select "along with"
click at [655, 345] on select "along with out of apart with furhter afield" at bounding box center [708, 356] width 107 height 22
click at [348, 404] on select "Thus But So Therefore" at bounding box center [322, 412] width 94 height 22
select select "Therefore"
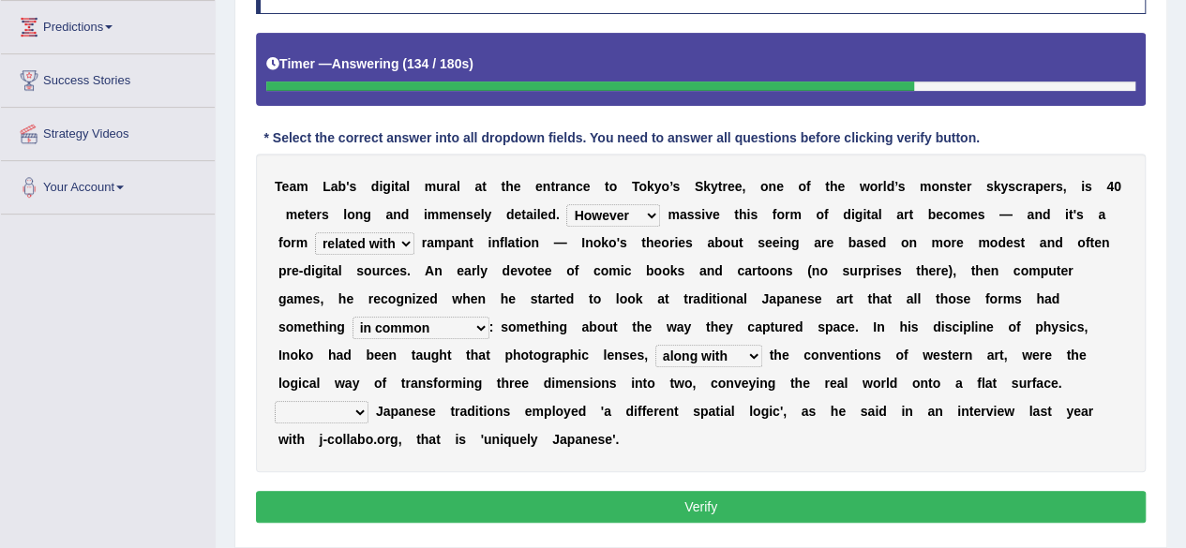
click at [275, 401] on select "Thus But So Therefore" at bounding box center [322, 412] width 94 height 22
click at [460, 492] on button "Verify" at bounding box center [701, 507] width 890 height 32
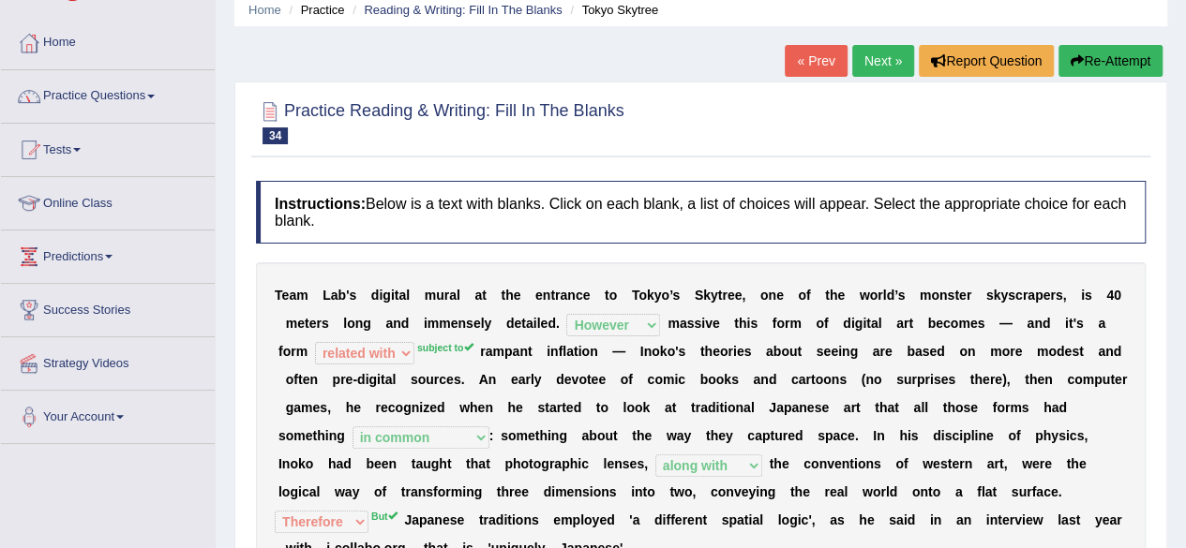
scroll to position [94, 0]
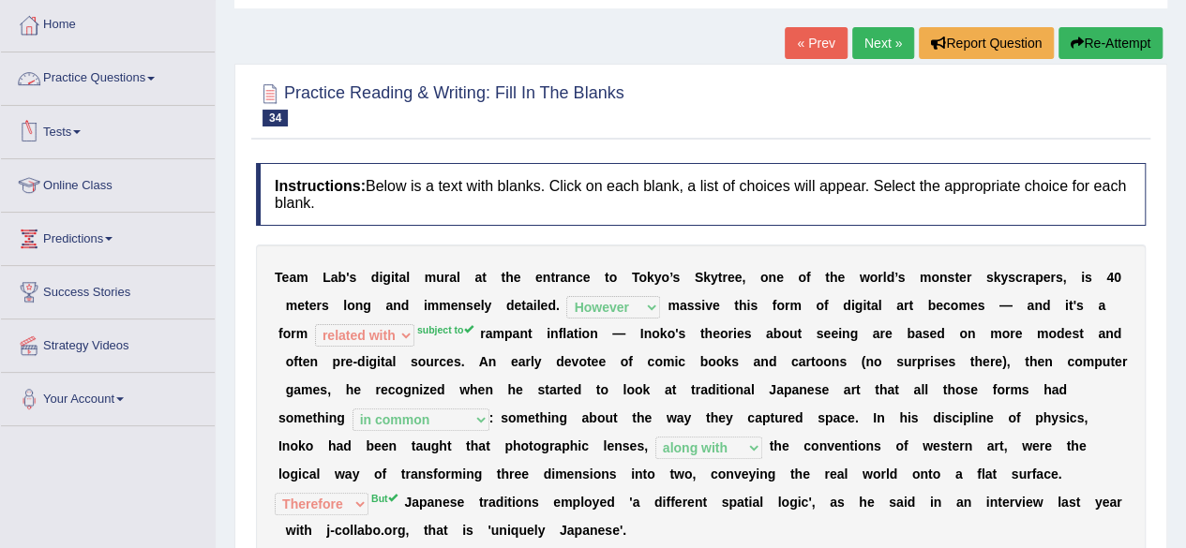
click at [97, 76] on link "Practice Questions" at bounding box center [108, 75] width 214 height 47
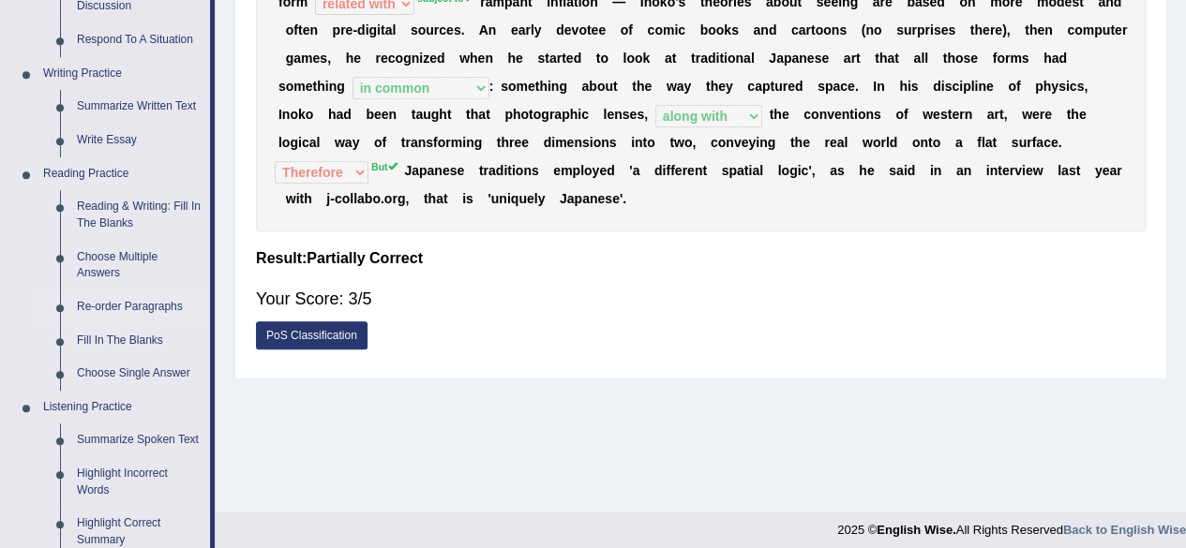
scroll to position [469, 0]
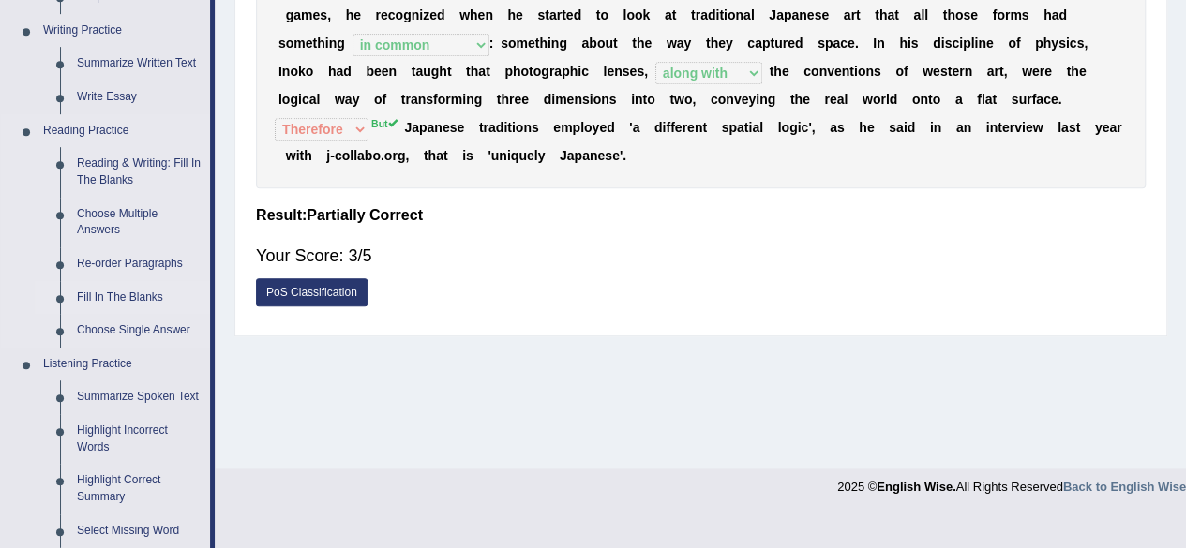
click at [127, 294] on link "Fill In The Blanks" at bounding box center [139, 298] width 142 height 34
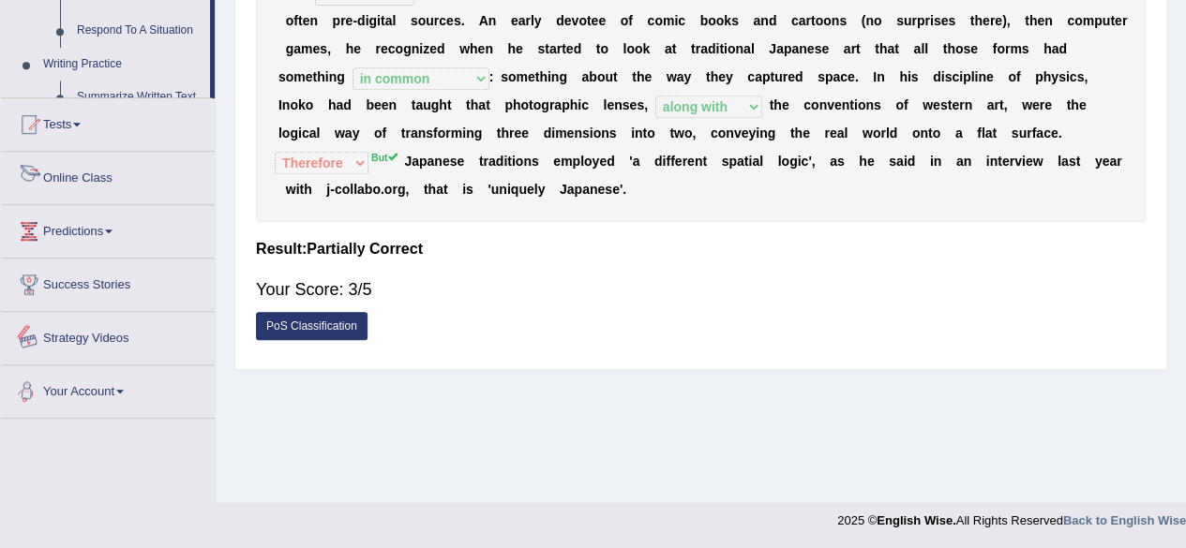
scroll to position [930, 0]
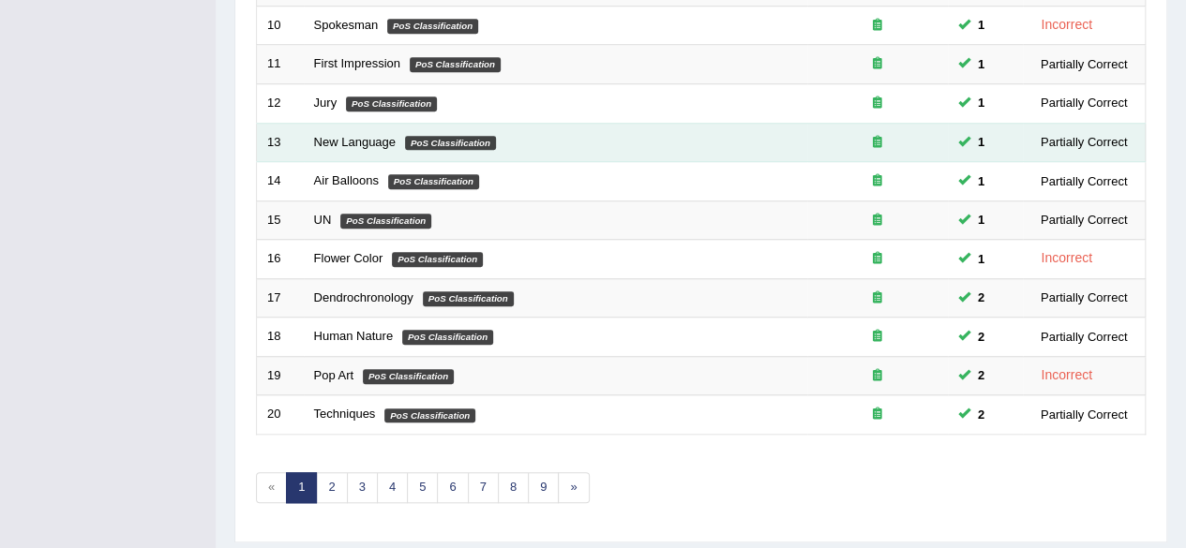
scroll to position [656, 0]
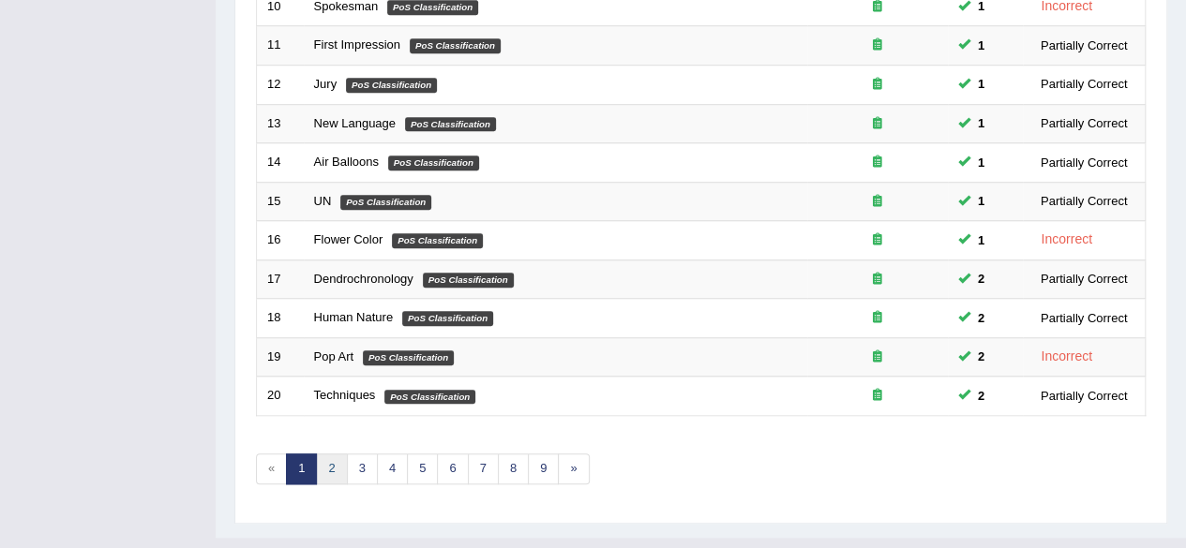
click at [324, 457] on link "2" at bounding box center [331, 469] width 31 height 31
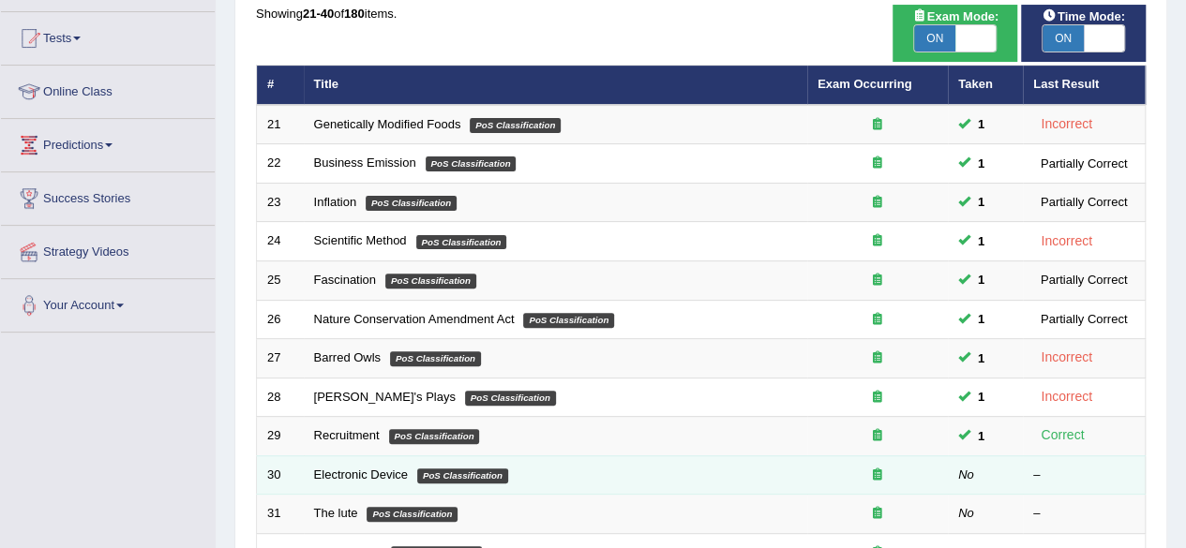
scroll to position [375, 0]
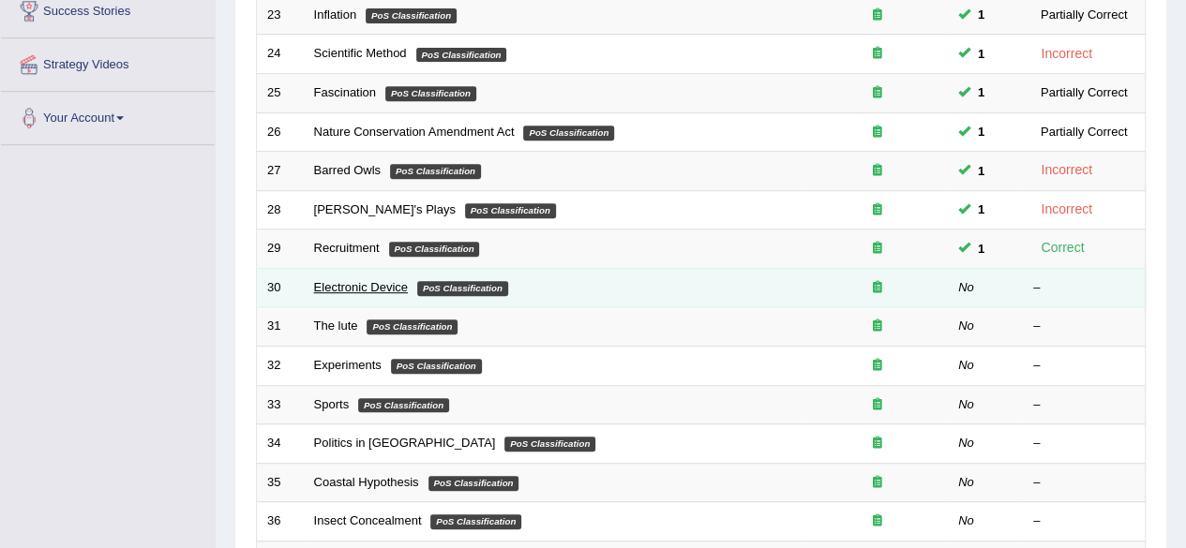
click at [328, 287] on link "Electronic Device" at bounding box center [361, 287] width 94 height 14
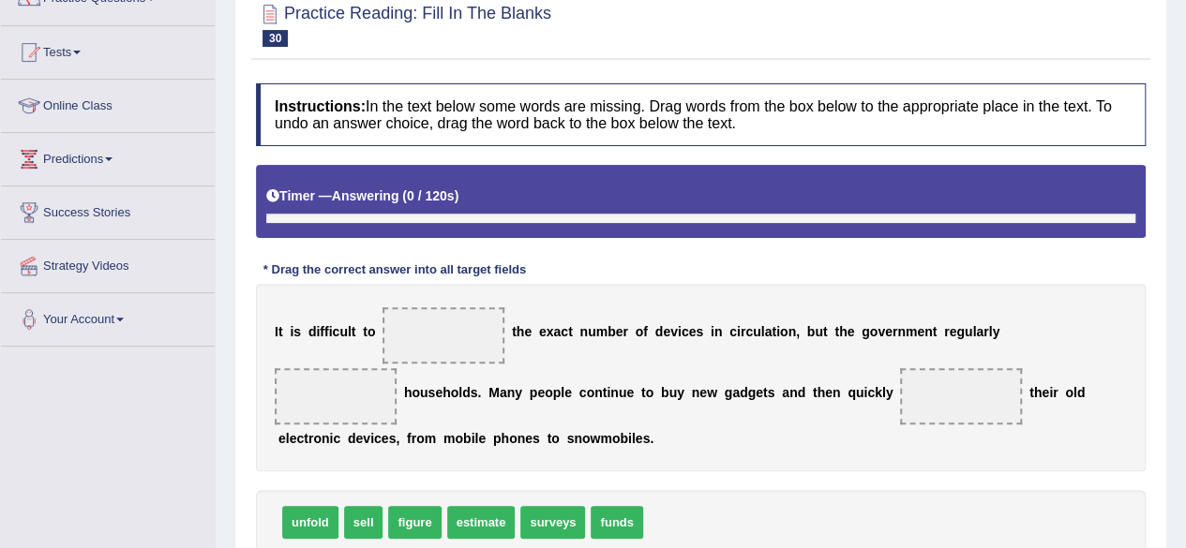
scroll to position [212, 0]
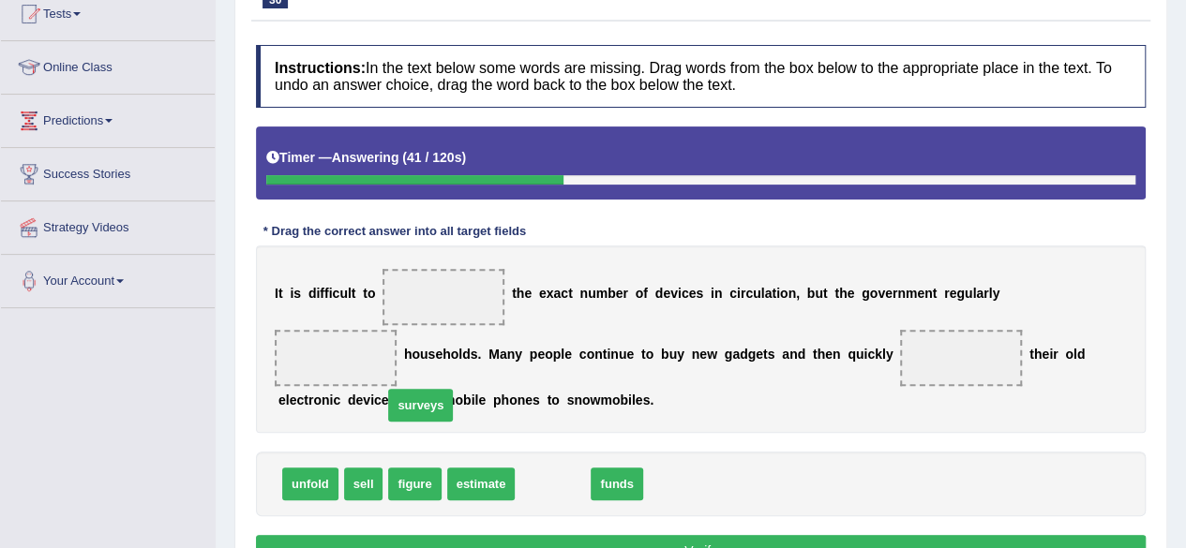
drag, startPoint x: 532, startPoint y: 479, endPoint x: 348, endPoint y: 368, distance: 215.3
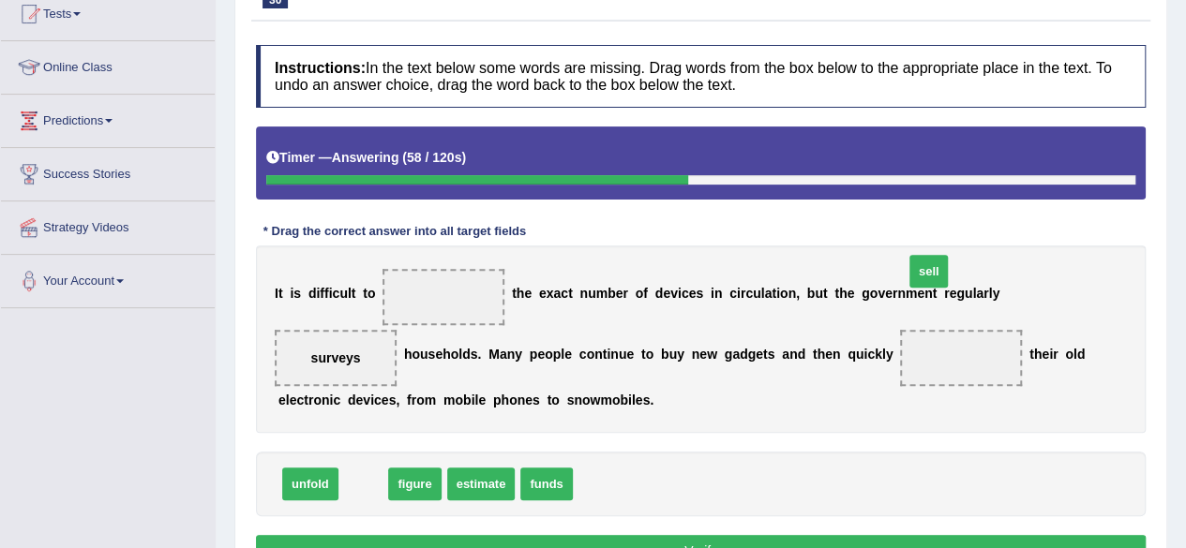
drag, startPoint x: 361, startPoint y: 481, endPoint x: 918, endPoint y: 267, distance: 596.4
click at [925, 267] on span "sell" at bounding box center [928, 271] width 39 height 33
drag, startPoint x: 375, startPoint y: 483, endPoint x: 951, endPoint y: 346, distance: 592.5
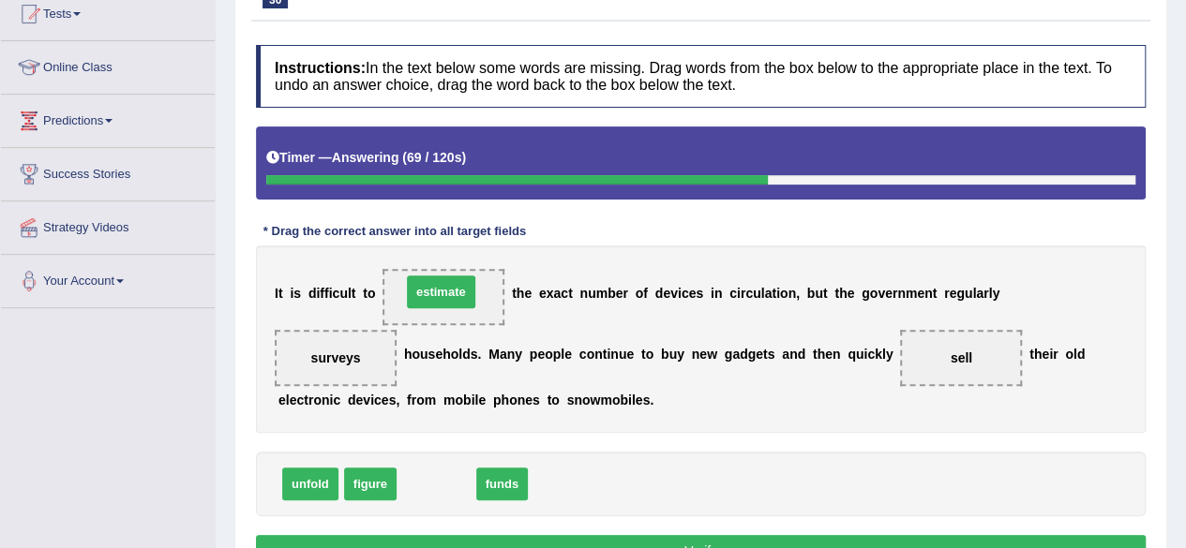
drag, startPoint x: 431, startPoint y: 490, endPoint x: 436, endPoint y: 298, distance: 192.2
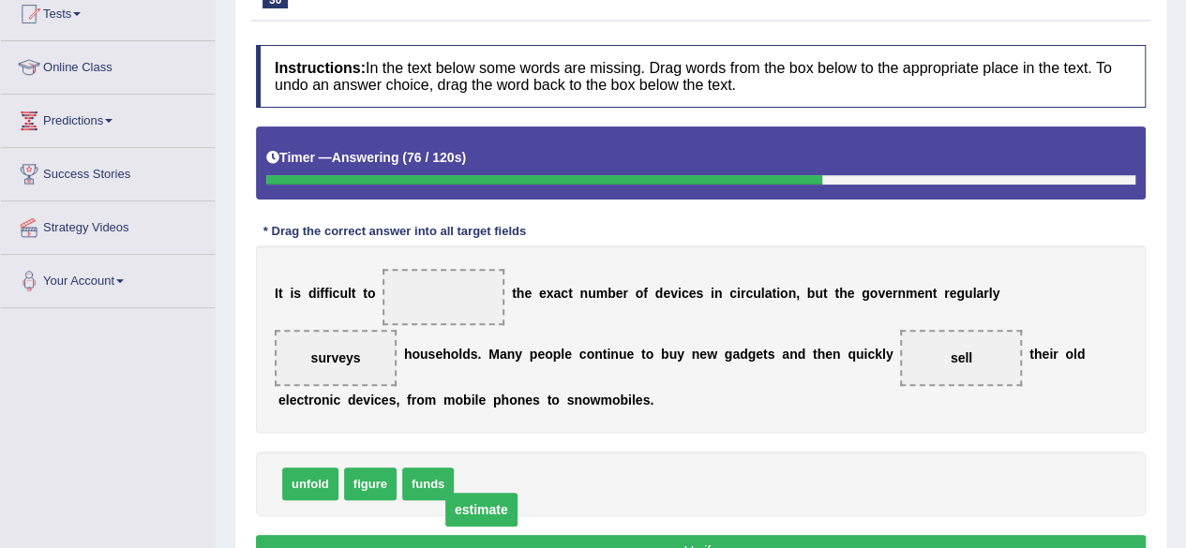
drag, startPoint x: 442, startPoint y: 300, endPoint x: 474, endPoint y: 512, distance: 214.2
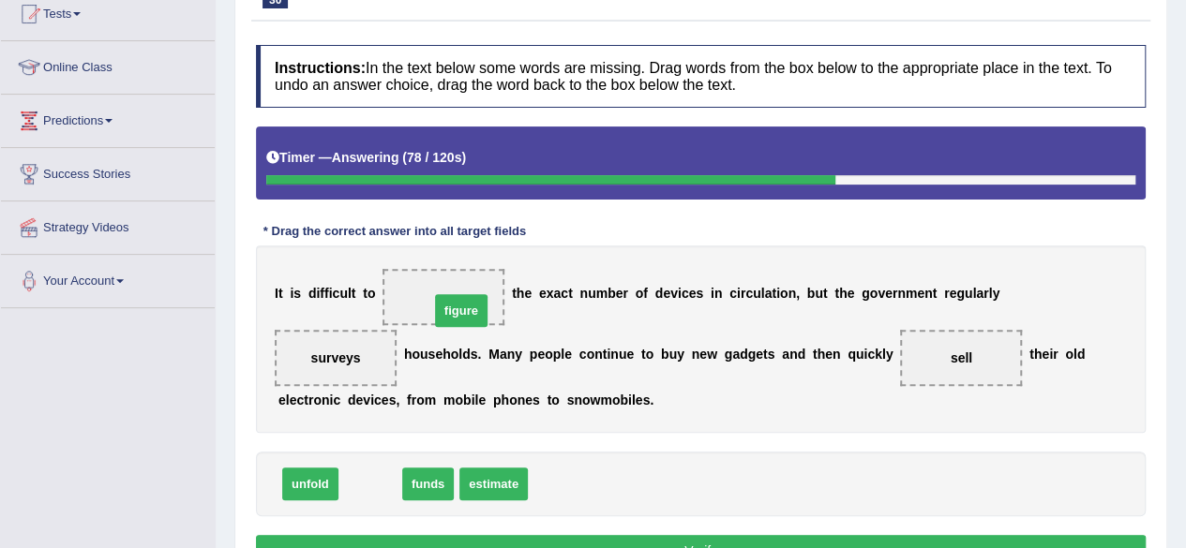
drag, startPoint x: 379, startPoint y: 489, endPoint x: 470, endPoint y: 314, distance: 197.5
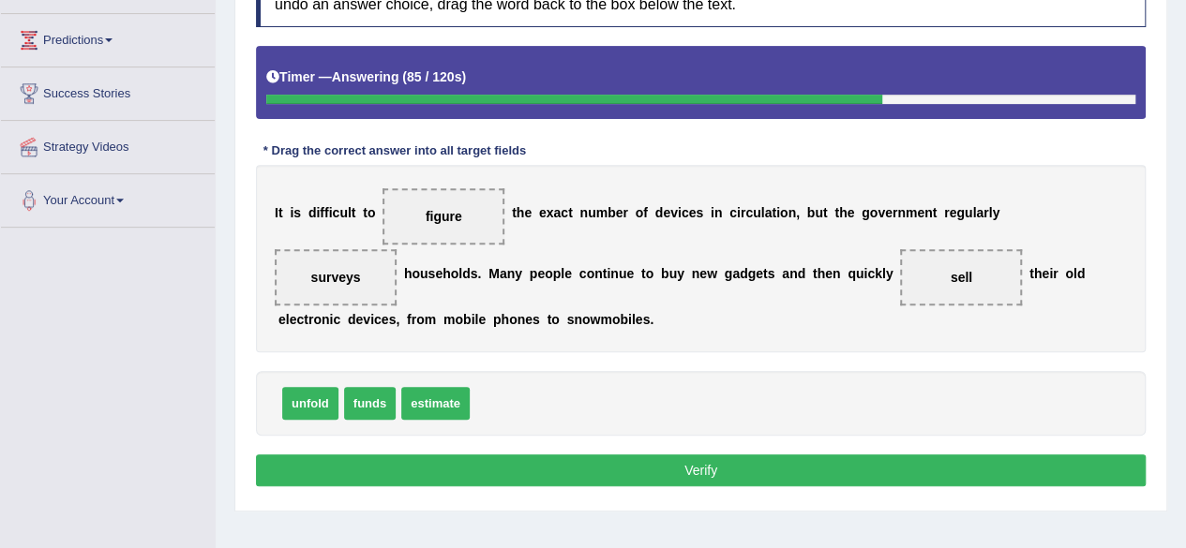
scroll to position [399, 0]
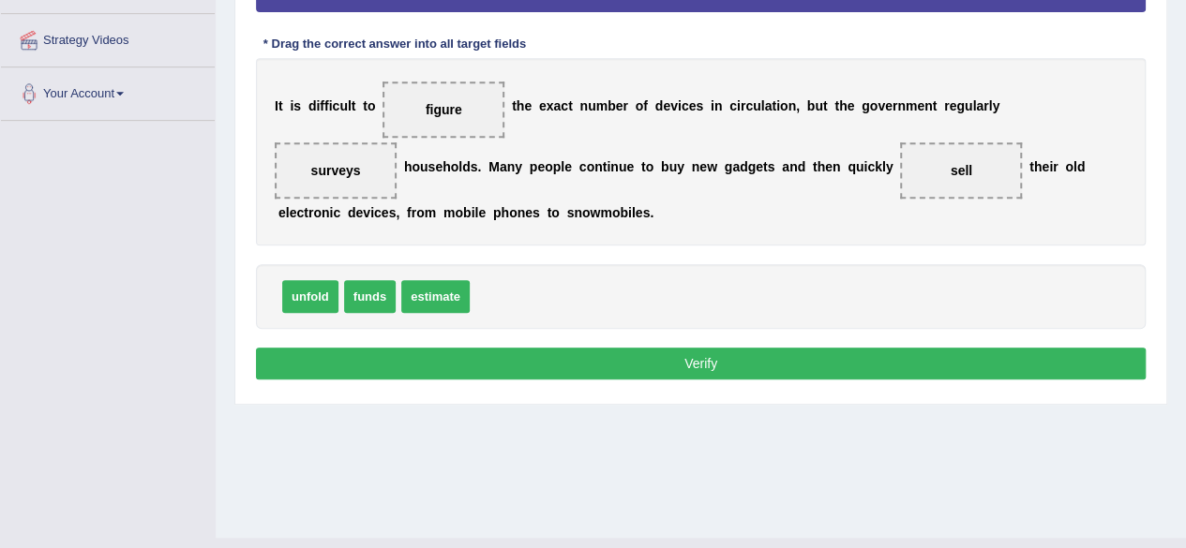
click at [535, 372] on button "Verify" at bounding box center [701, 364] width 890 height 32
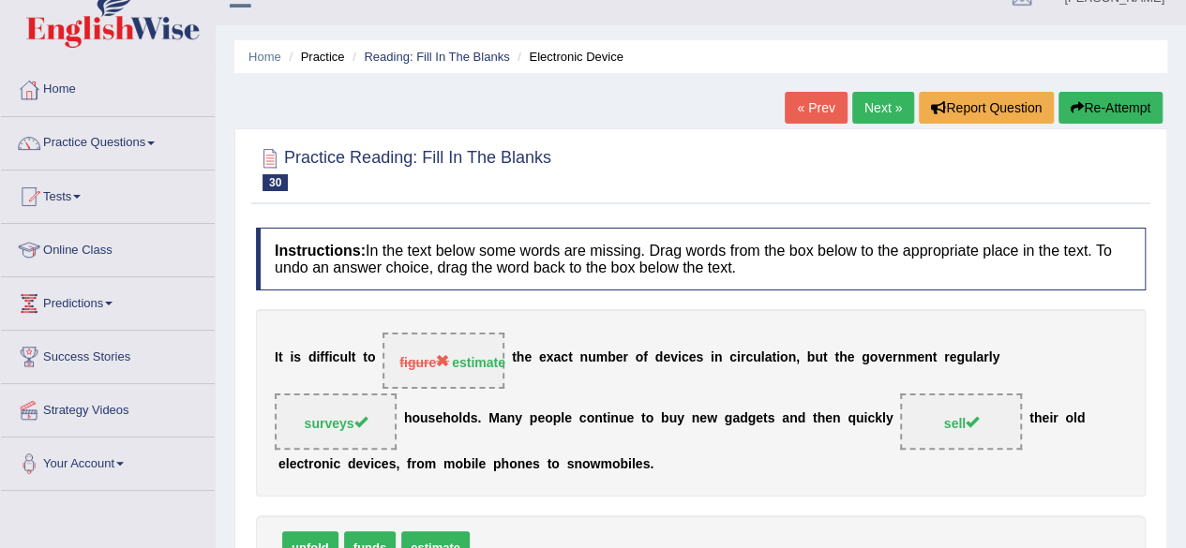
scroll to position [0, 0]
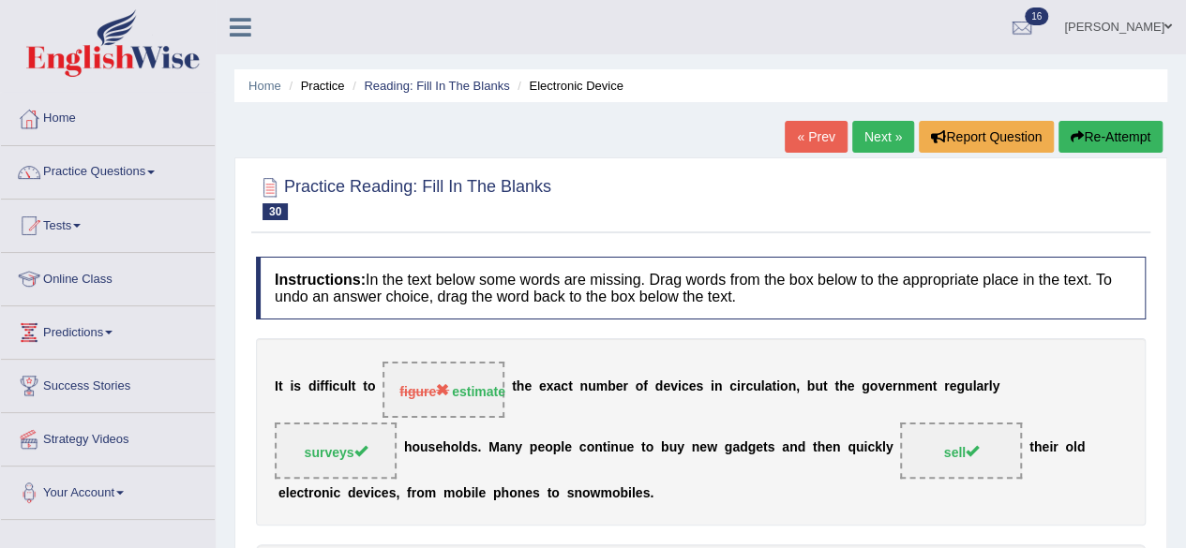
click at [873, 139] on link "Next »" at bounding box center [883, 137] width 62 height 32
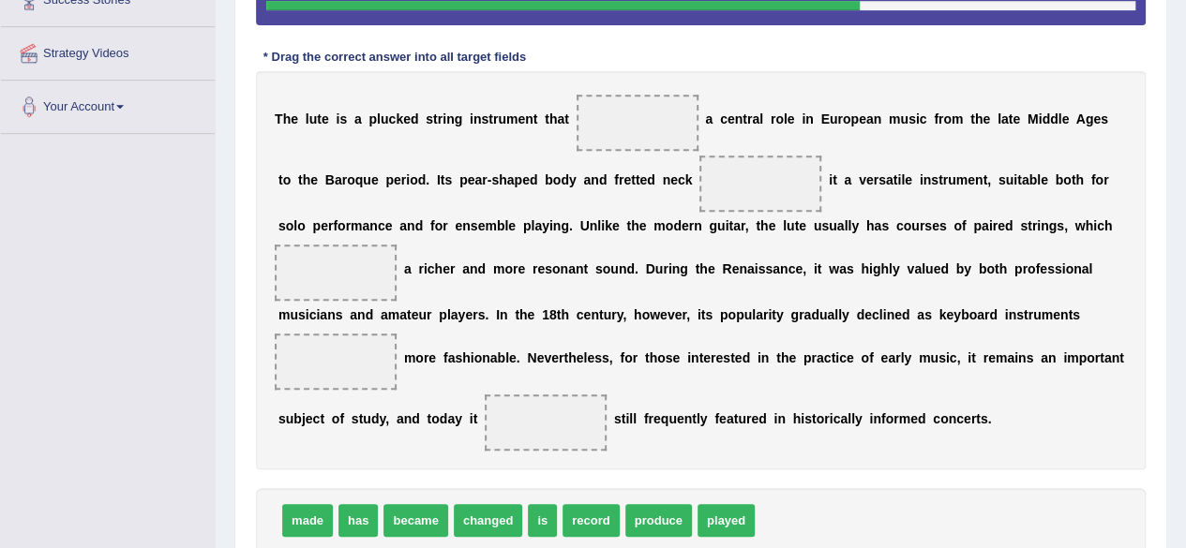
scroll to position [399, 0]
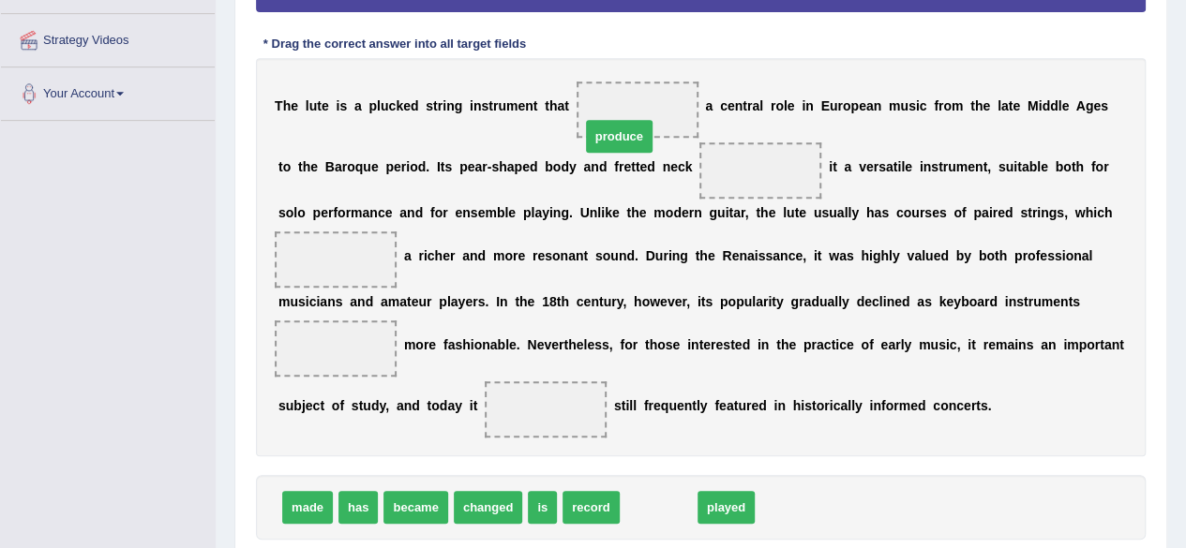
drag, startPoint x: 641, startPoint y: 501, endPoint x: 602, endPoint y: 127, distance: 377.0
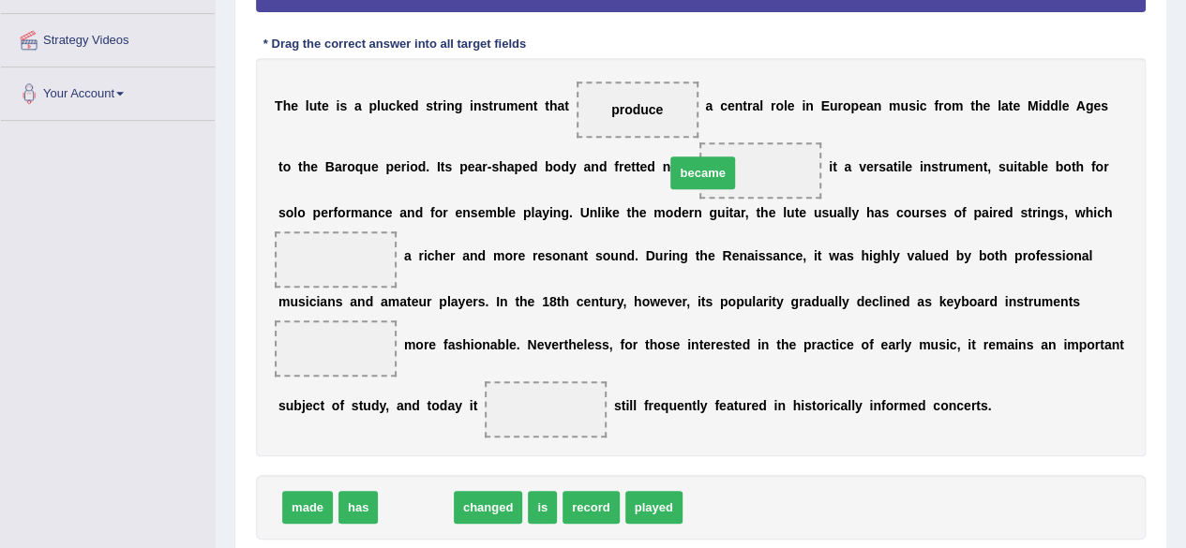
drag, startPoint x: 405, startPoint y: 497, endPoint x: 692, endPoint y: 162, distance: 440.7
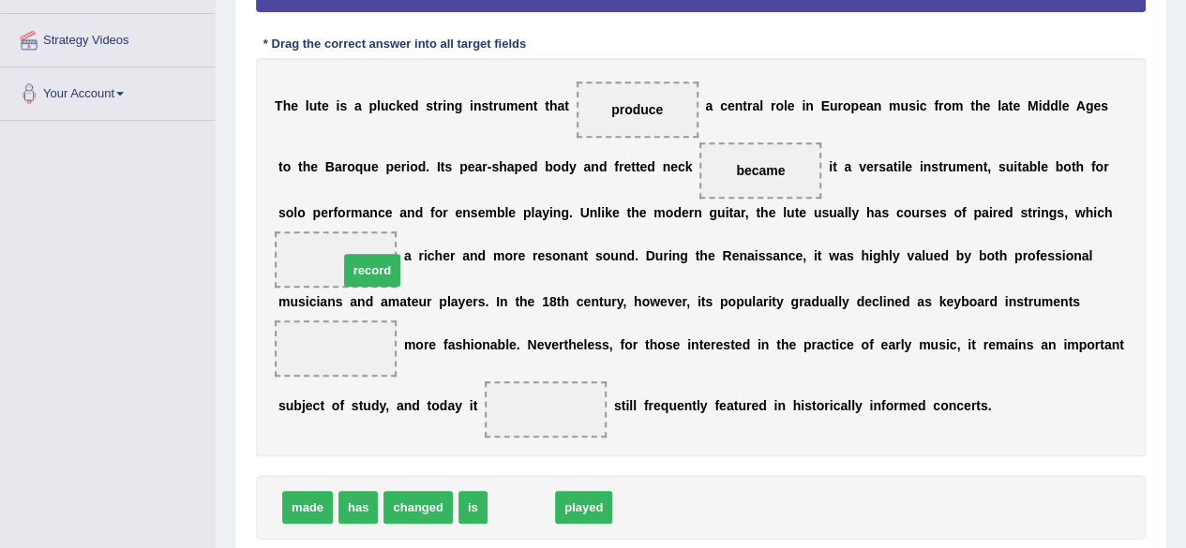
drag, startPoint x: 525, startPoint y: 501, endPoint x: 377, endPoint y: 263, distance: 280.4
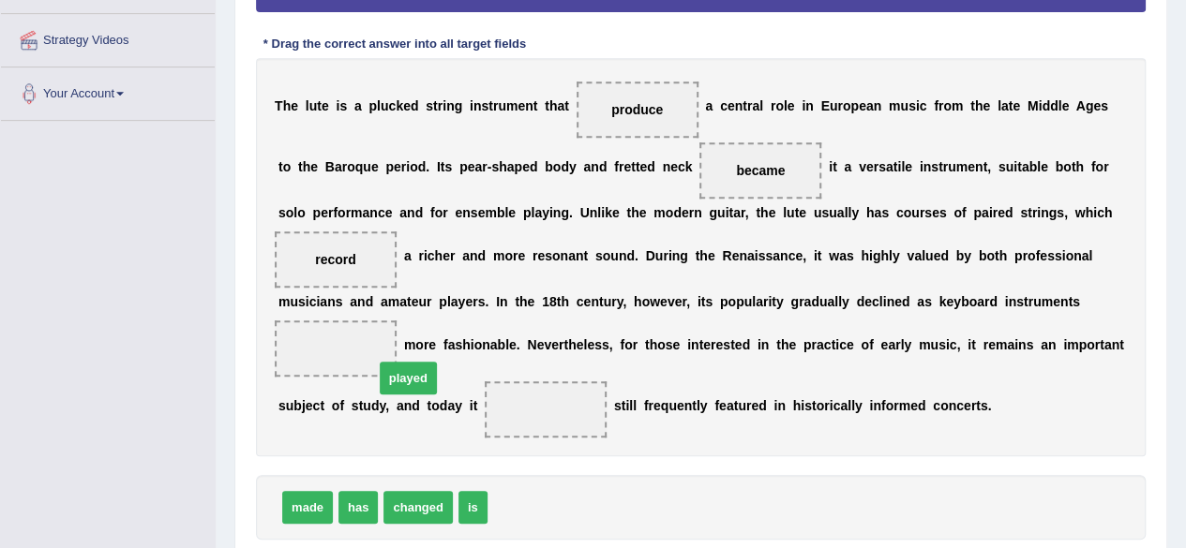
drag, startPoint x: 518, startPoint y: 503, endPoint x: 382, endPoint y: 356, distance: 201.0
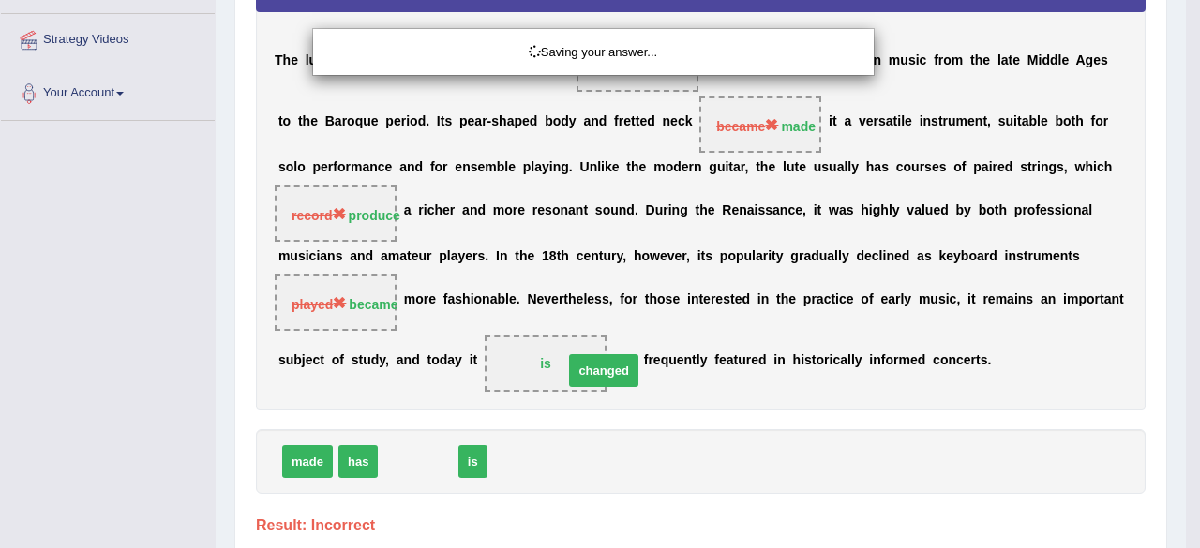
drag, startPoint x: 423, startPoint y: 493, endPoint x: 609, endPoint y: 399, distance: 208.8
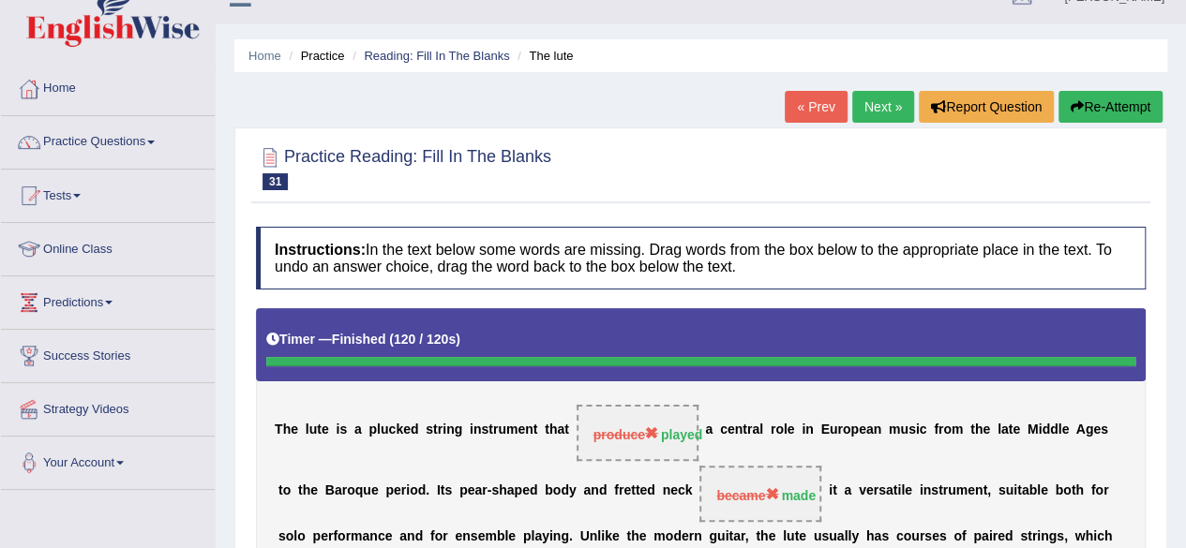
scroll to position [0, 0]
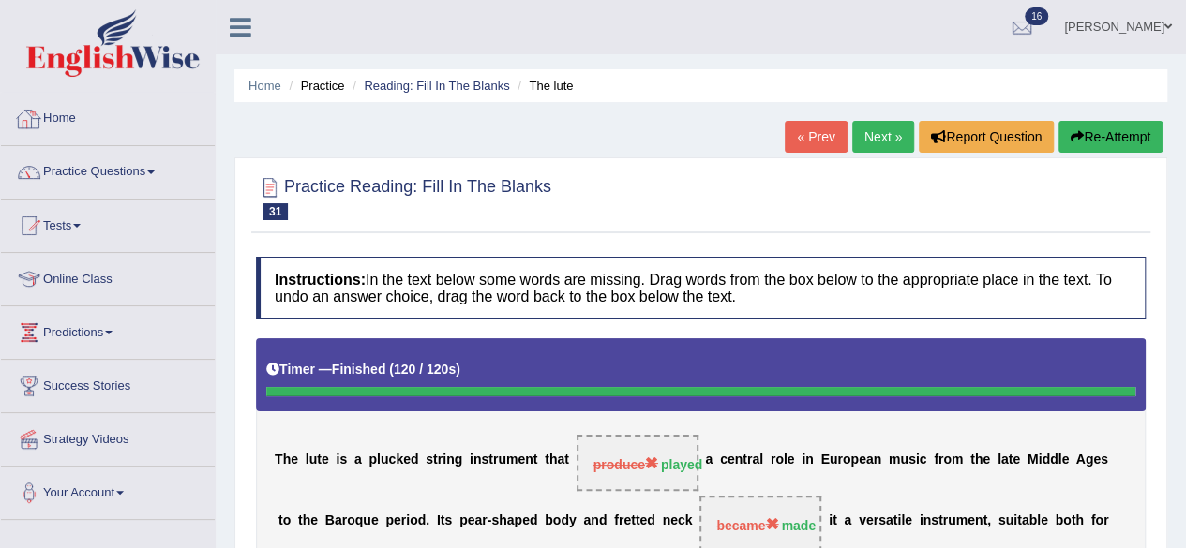
click at [77, 119] on link "Home" at bounding box center [108, 116] width 214 height 47
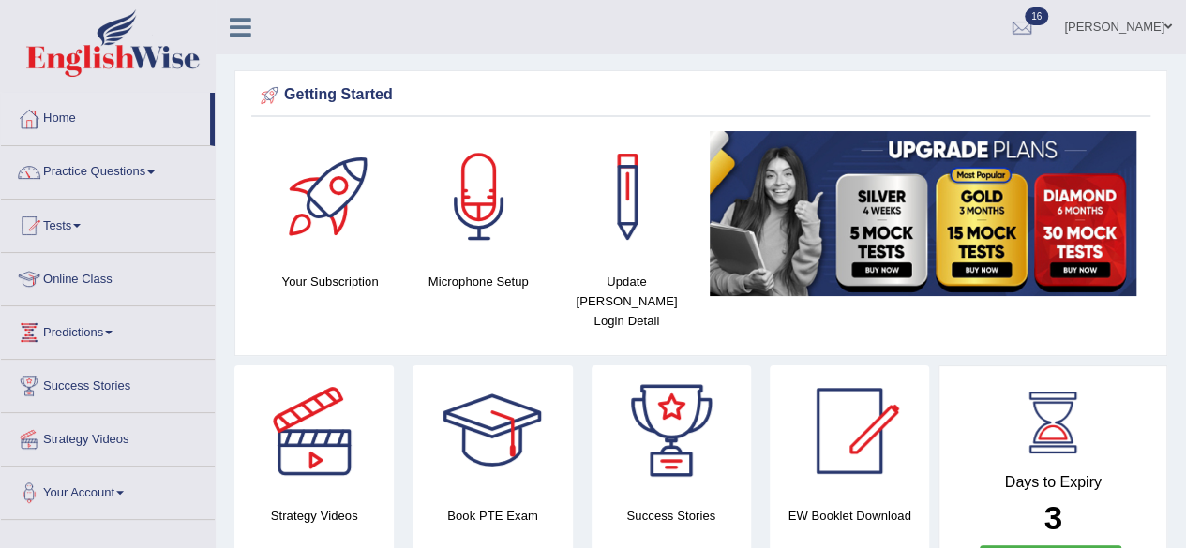
click at [68, 117] on link "Home" at bounding box center [105, 116] width 209 height 47
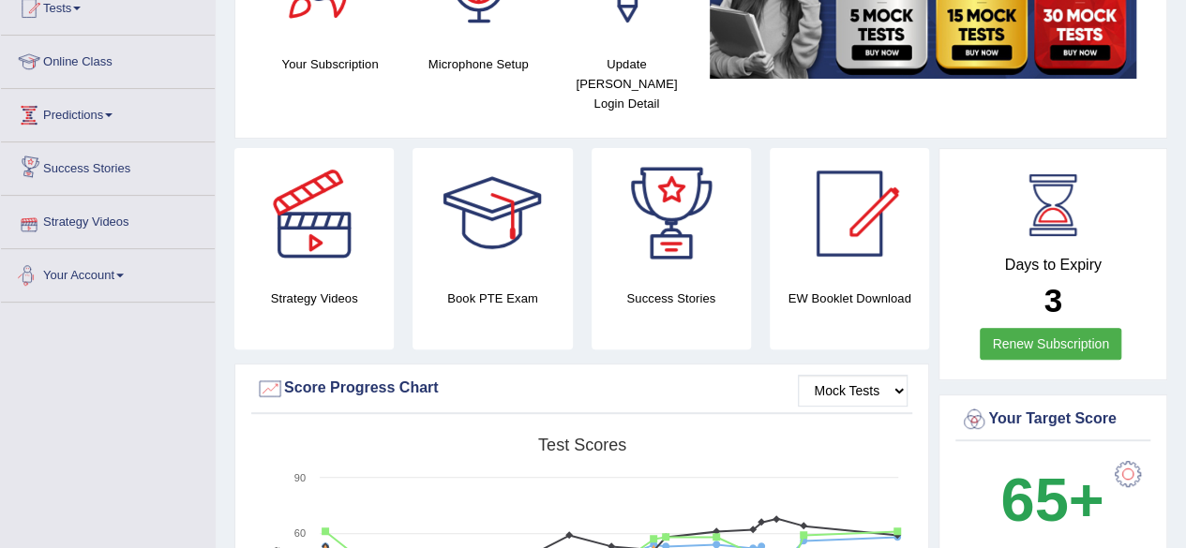
scroll to position [187, 0]
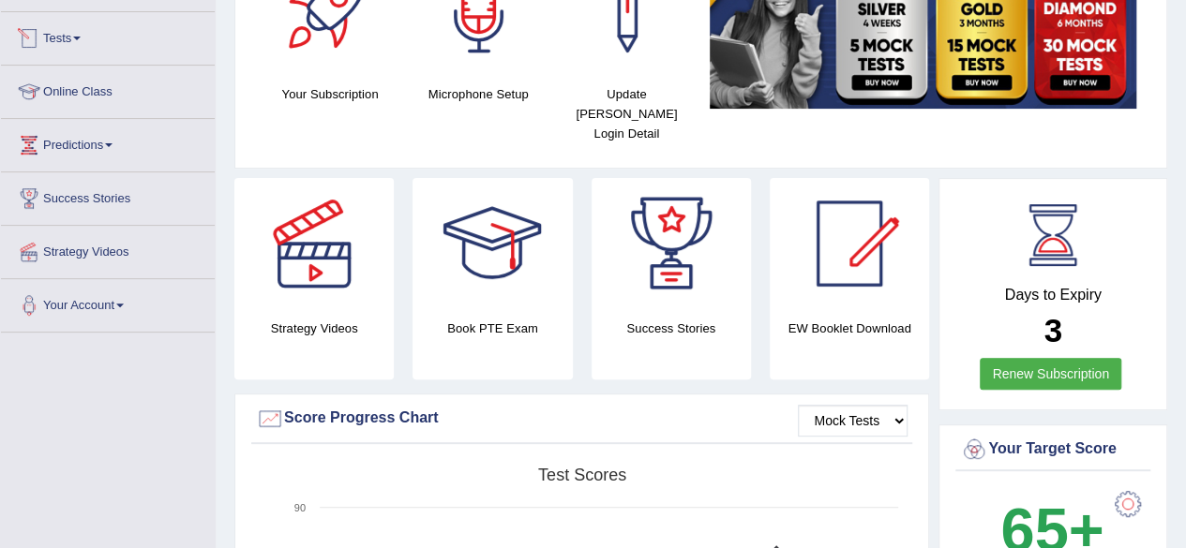
click at [70, 33] on link "Tests" at bounding box center [108, 35] width 214 height 47
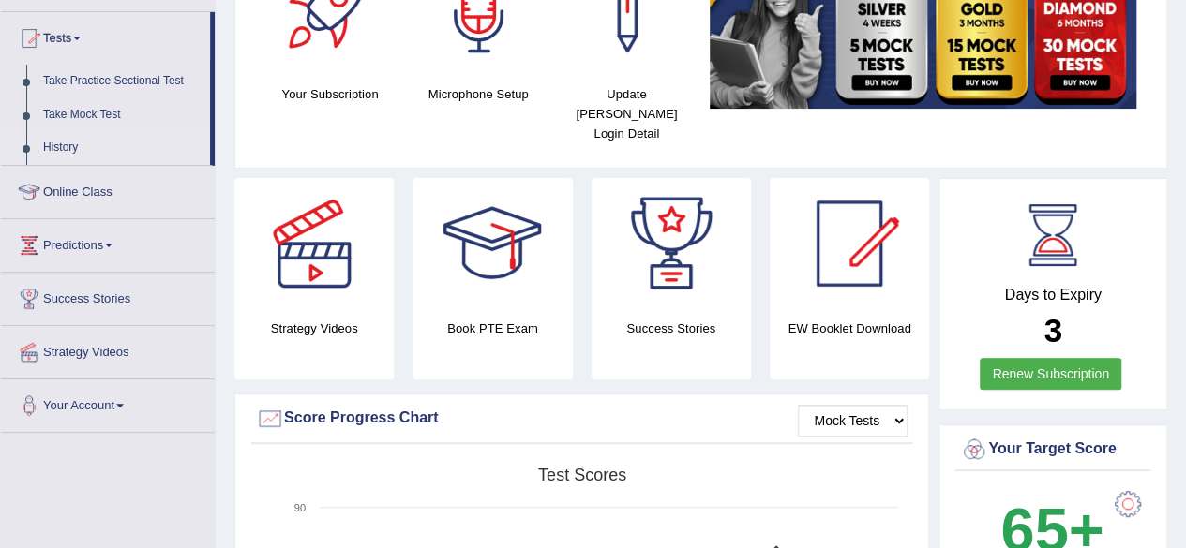
click at [70, 147] on link "History" at bounding box center [122, 148] width 175 height 34
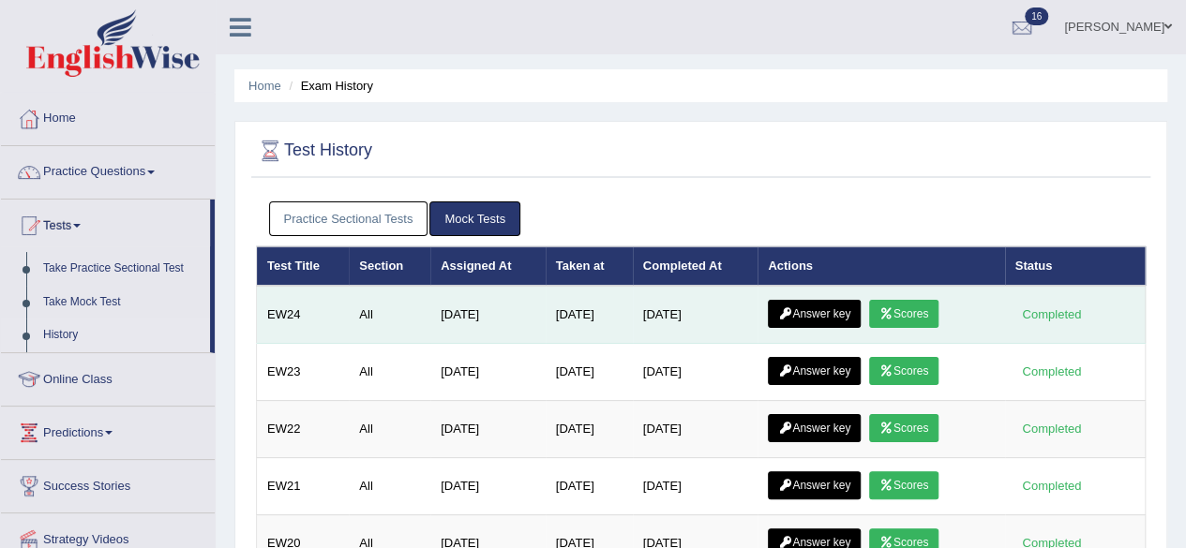
click at [906, 310] on link "Scores" at bounding box center [903, 314] width 69 height 28
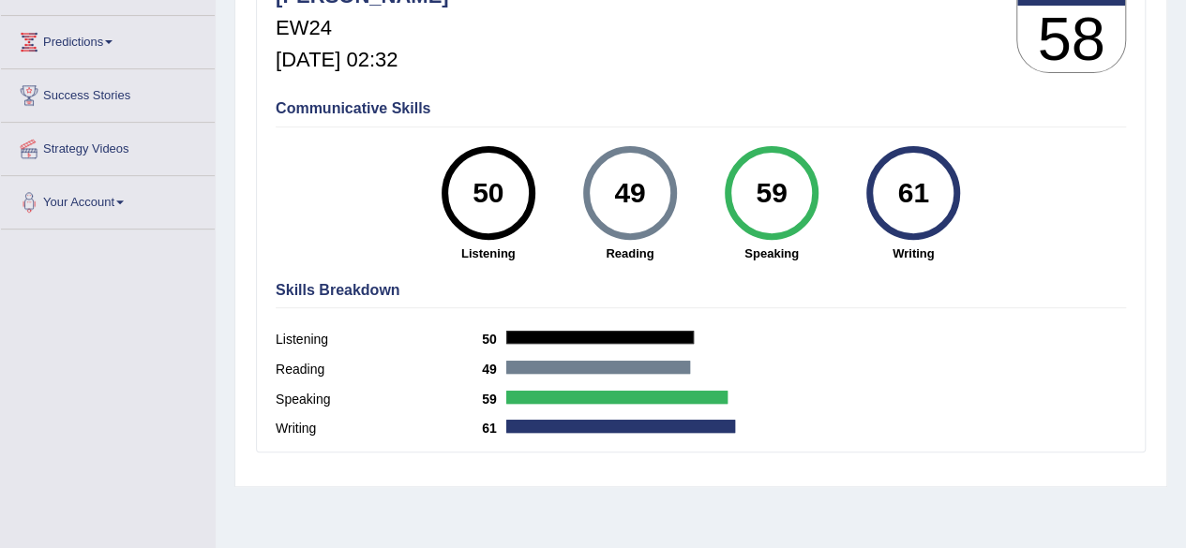
scroll to position [118, 0]
